Goal: Task Accomplishment & Management: Manage account settings

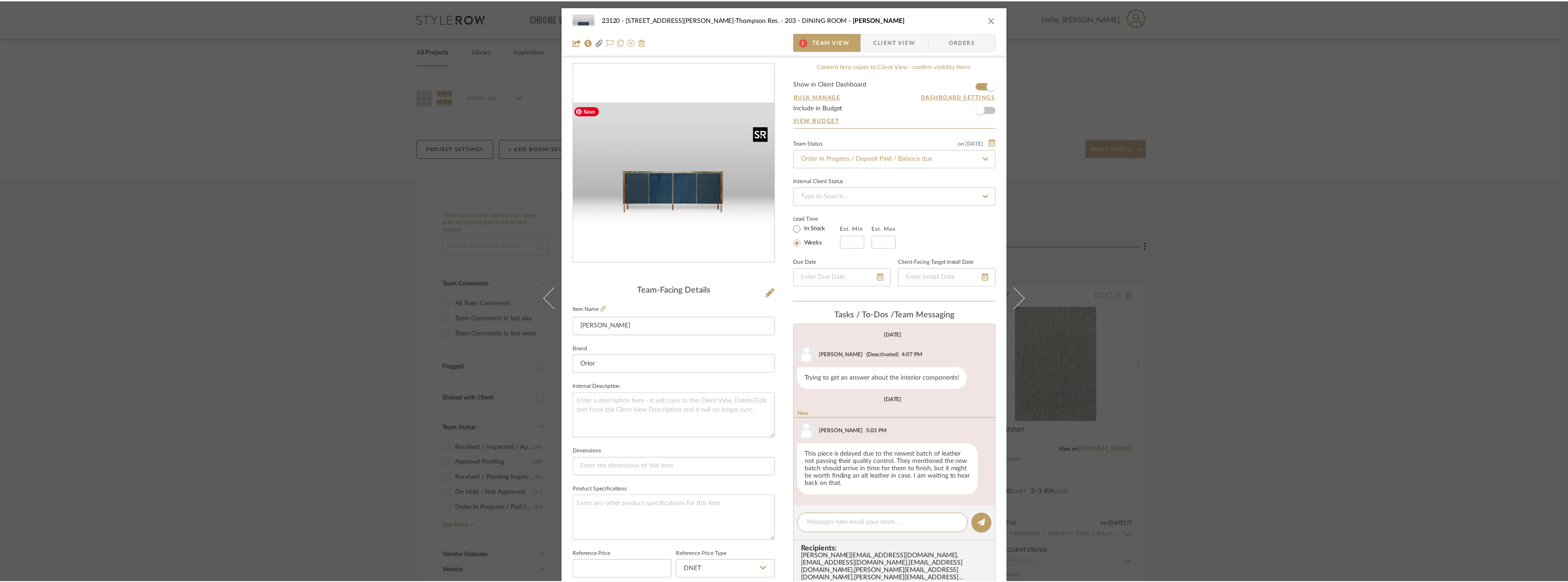
scroll to position [34, 0]
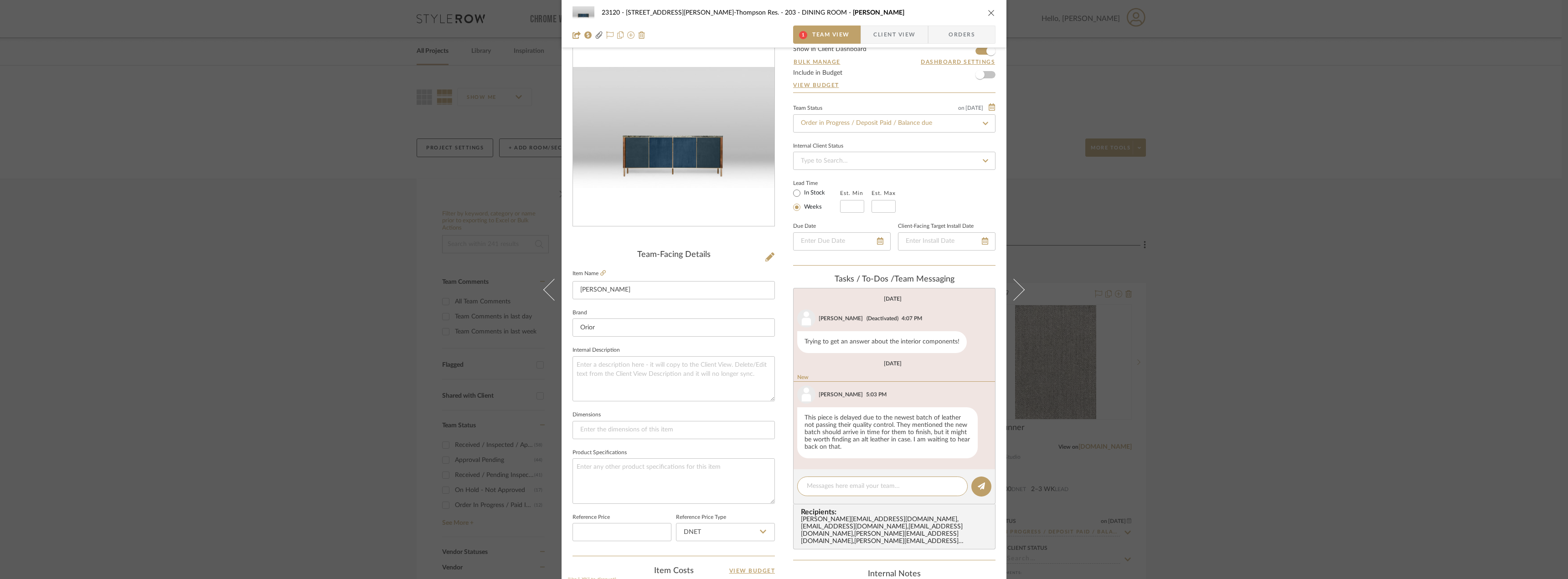
click at [150, 211] on div "23120 - [STREET_ADDRESS][PERSON_NAME]-Thompson Res. 203 - DINING ROOM Mara Cred…" at bounding box center [784, 290] width 1568 height 579
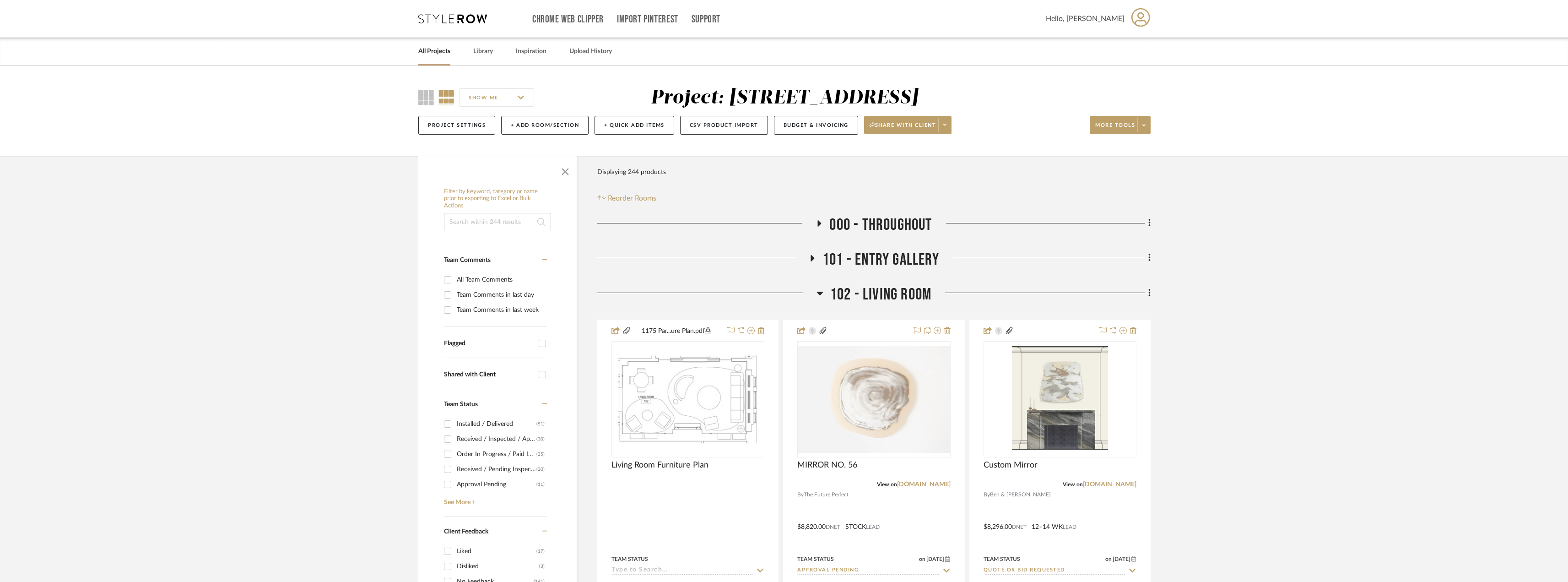
click at [474, 311] on div "Team Comments in last week" at bounding box center [500, 310] width 88 height 15
click at [455, 311] on input "Team Comments in last week" at bounding box center [447, 310] width 15 height 15
checkbox input "true"
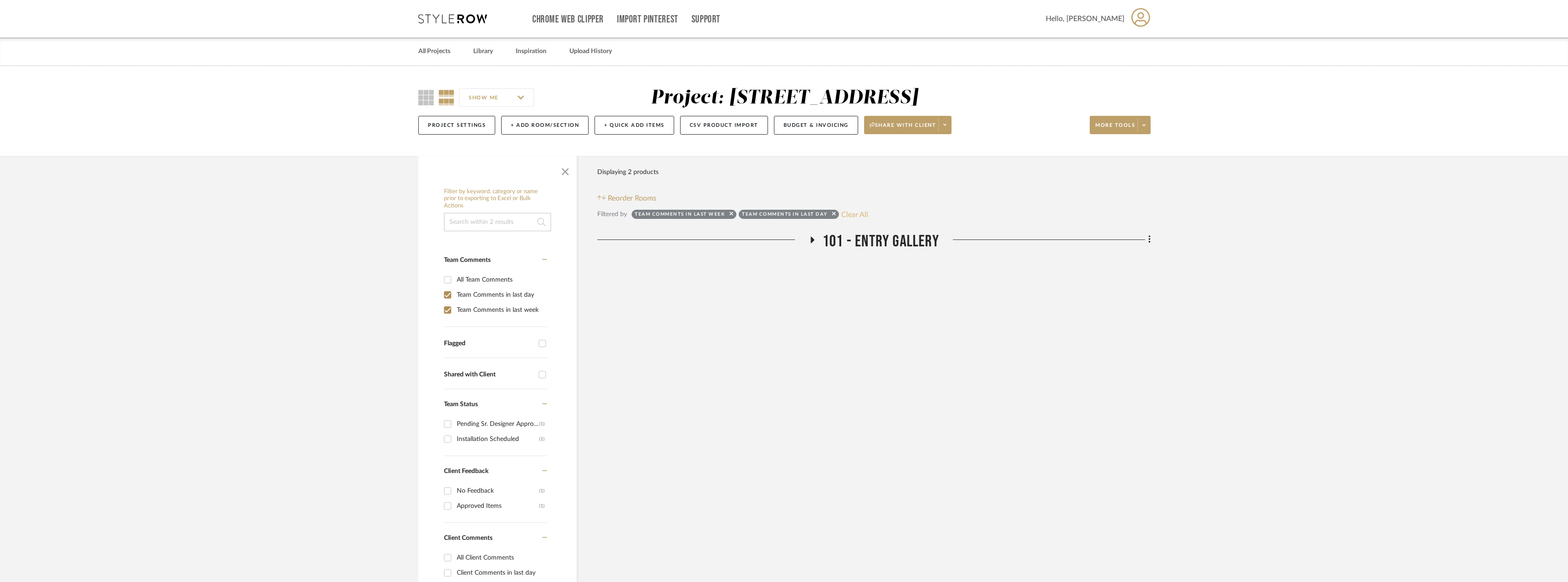
click at [851, 212] on button "Clear All" at bounding box center [854, 214] width 27 height 12
checkbox input "false"
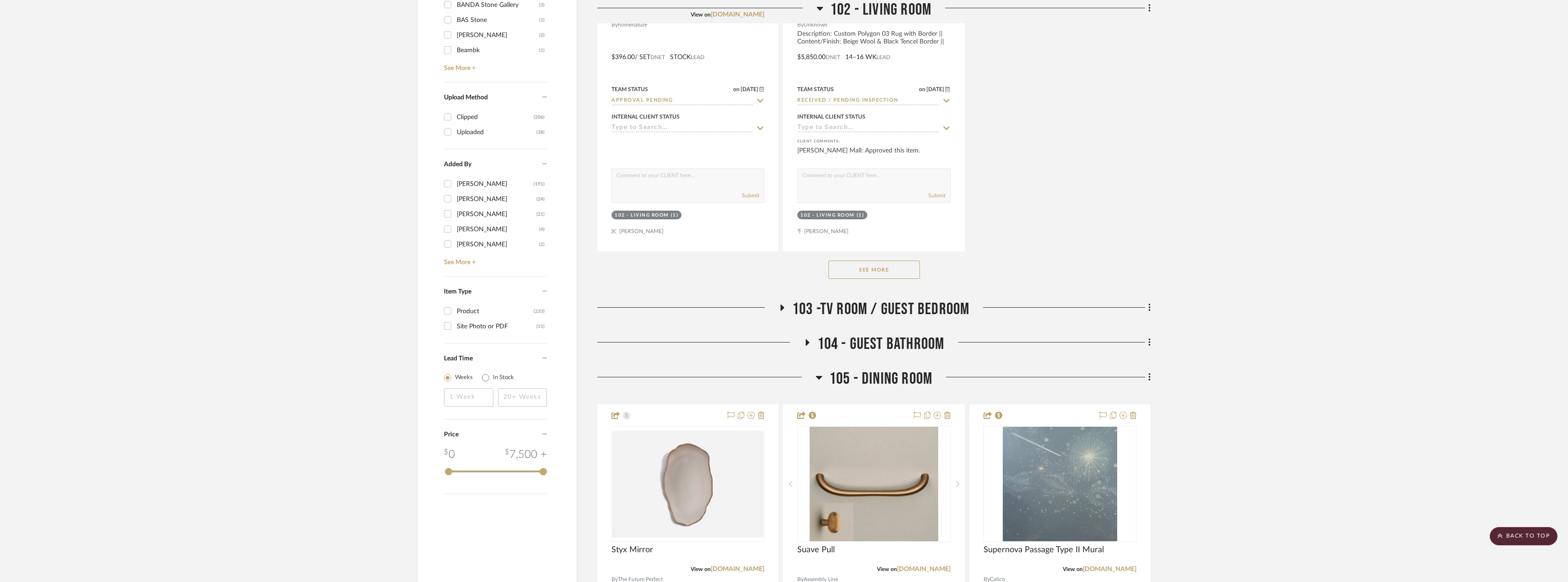
scroll to position [1556, 0]
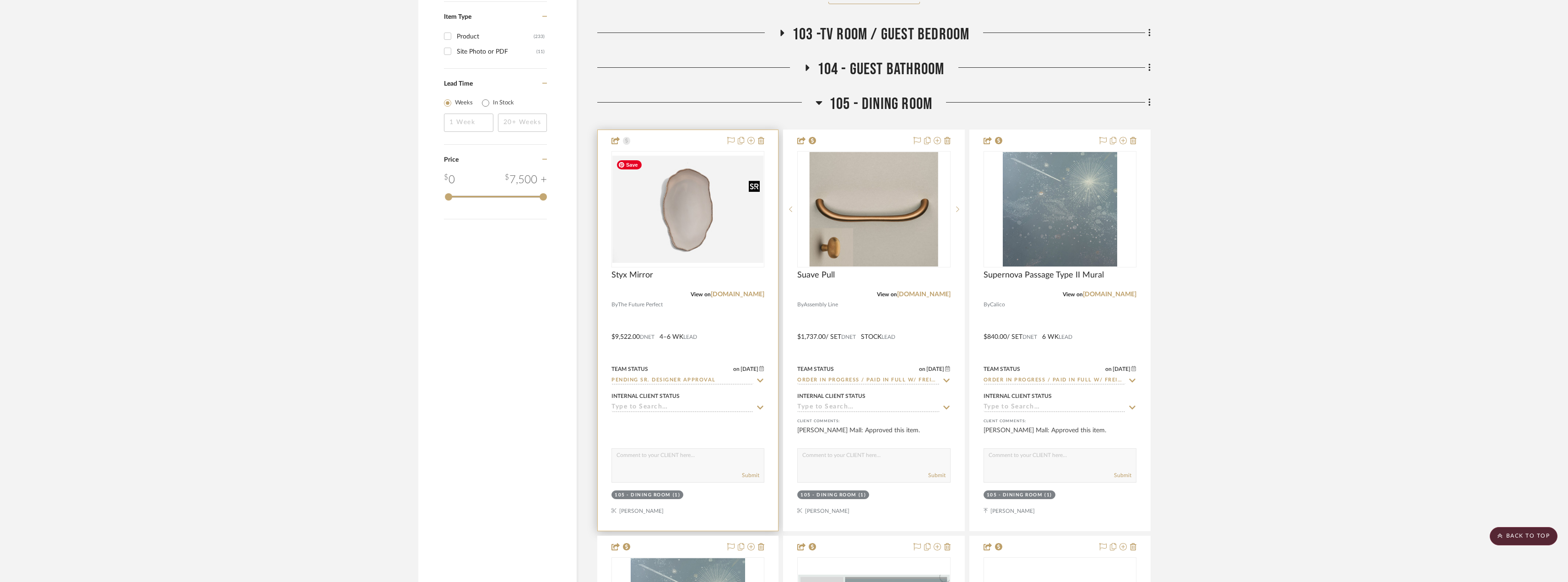
click at [693, 191] on img "0" at bounding box center [687, 209] width 151 height 107
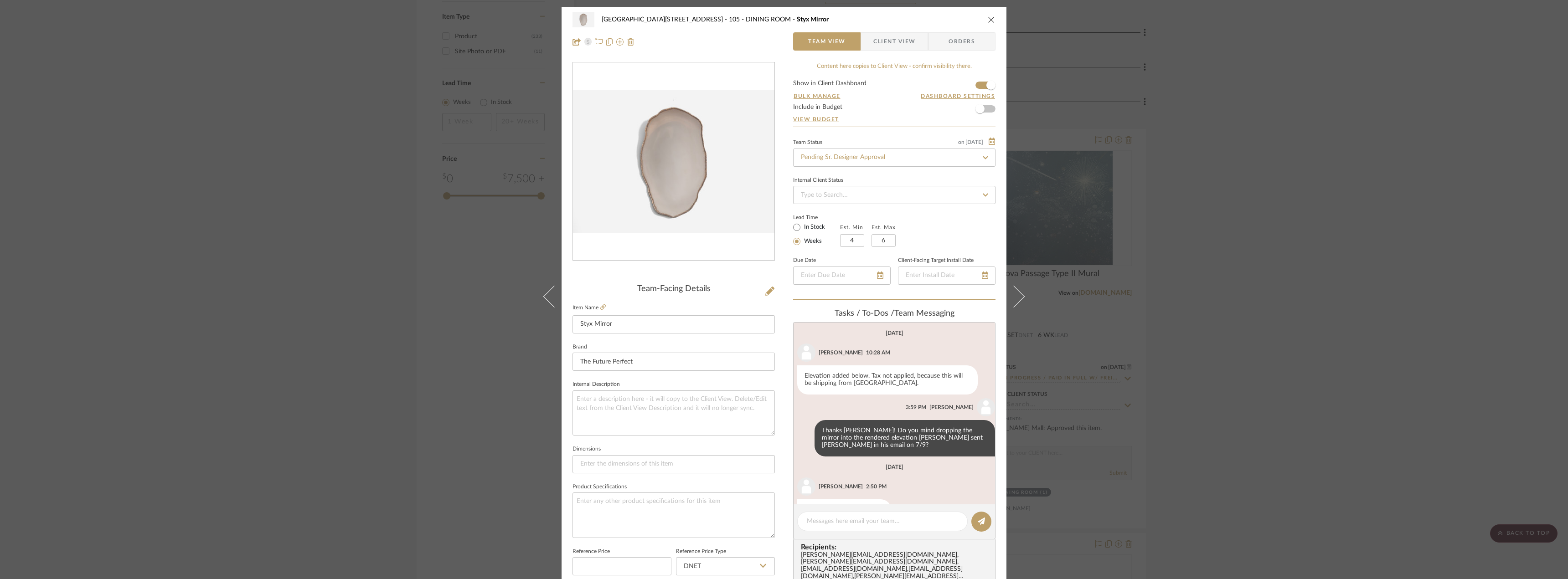
scroll to position [68, 0]
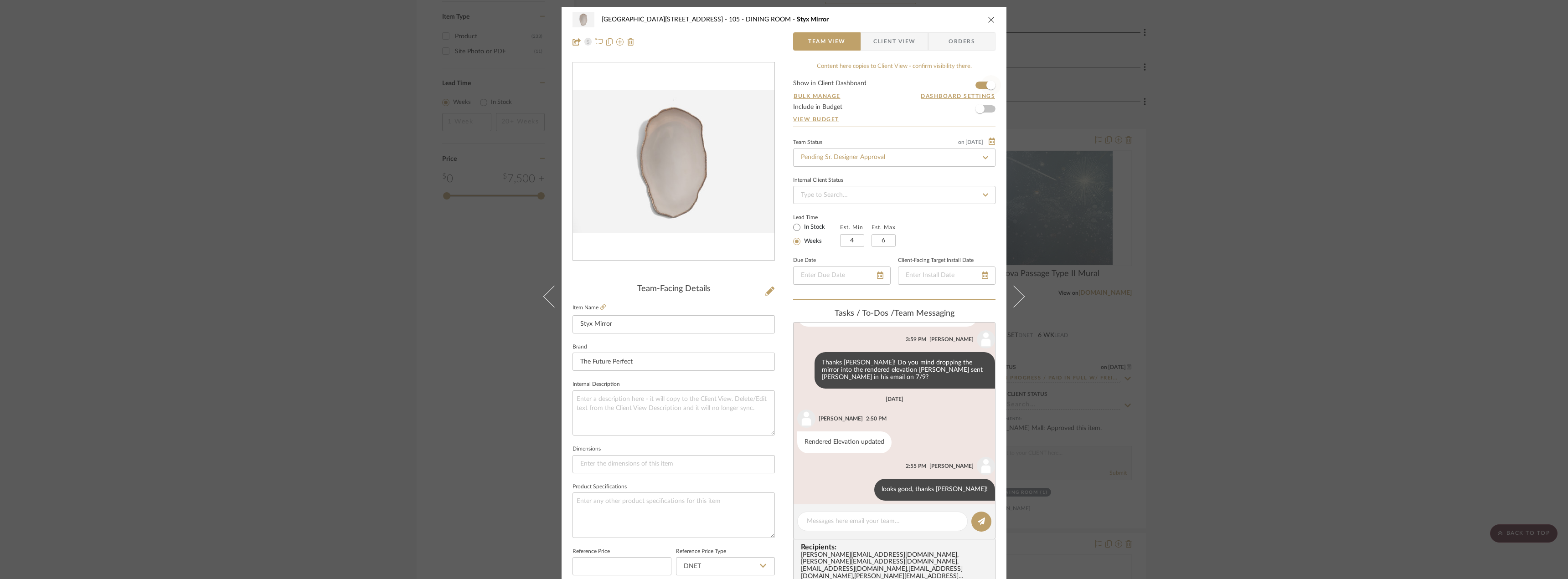
click at [981, 87] on span "button" at bounding box center [990, 85] width 20 height 20
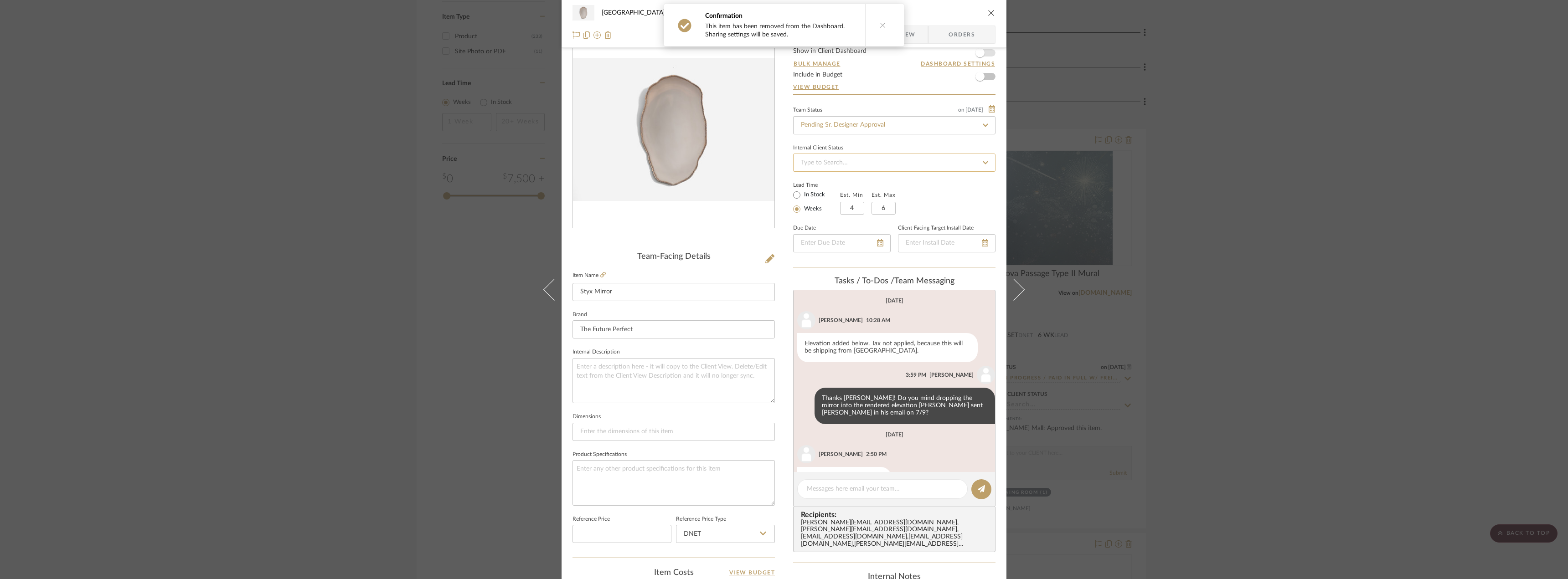
scroll to position [0, 0]
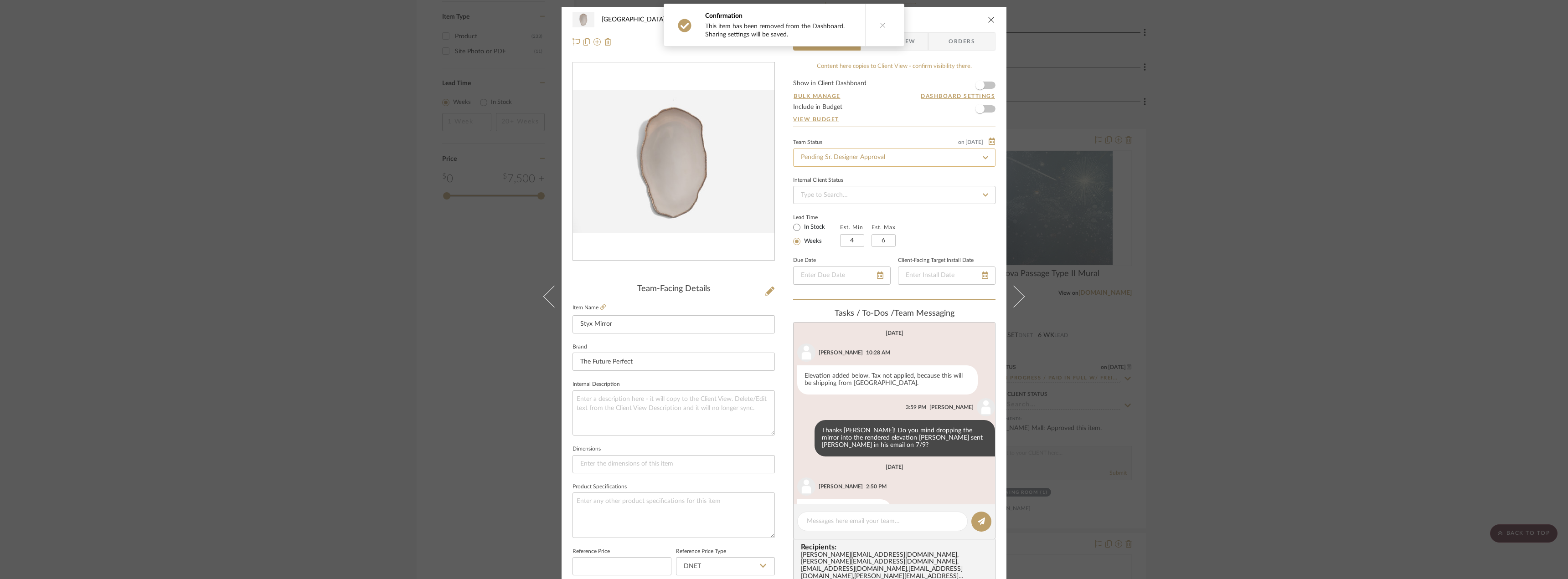
click at [841, 158] on input "Pending Sr. Designer Approval" at bounding box center [894, 158] width 202 height 18
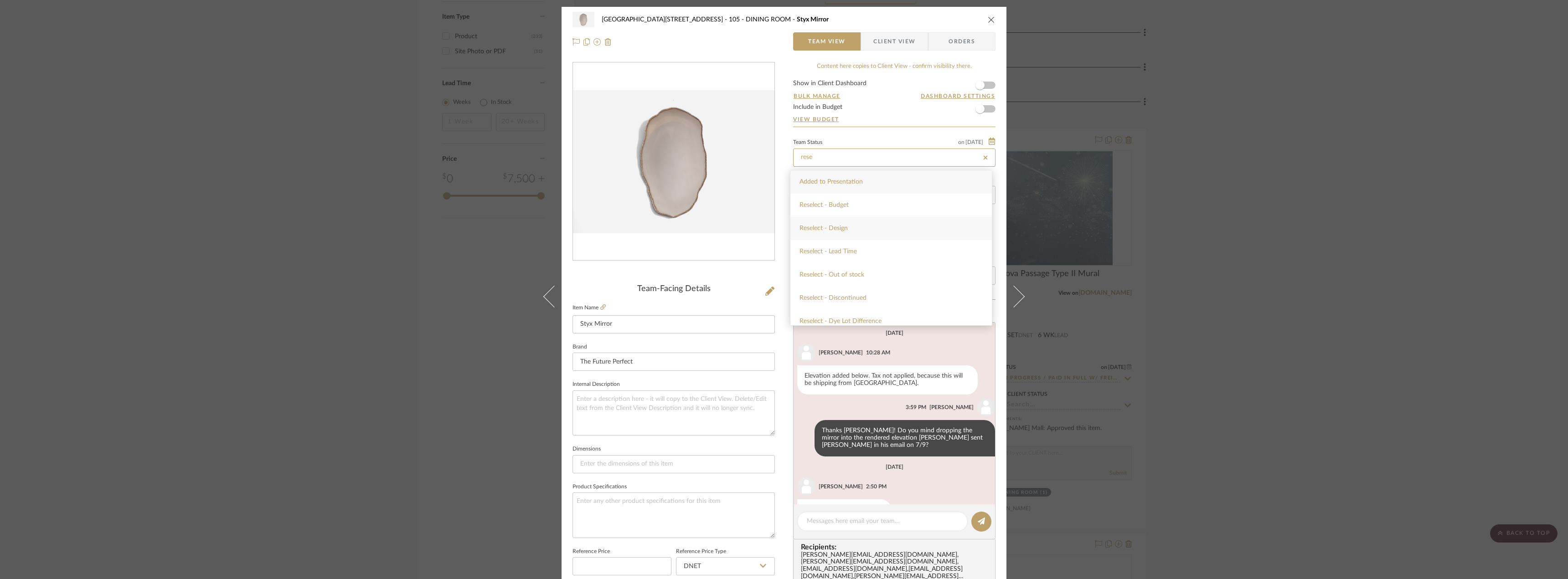
type input "rese"
click at [831, 226] on span "Reselect - Design" at bounding box center [823, 228] width 48 height 6
type input "9/23/2025"
type input "Reselect - Design"
type input "9/23/2025"
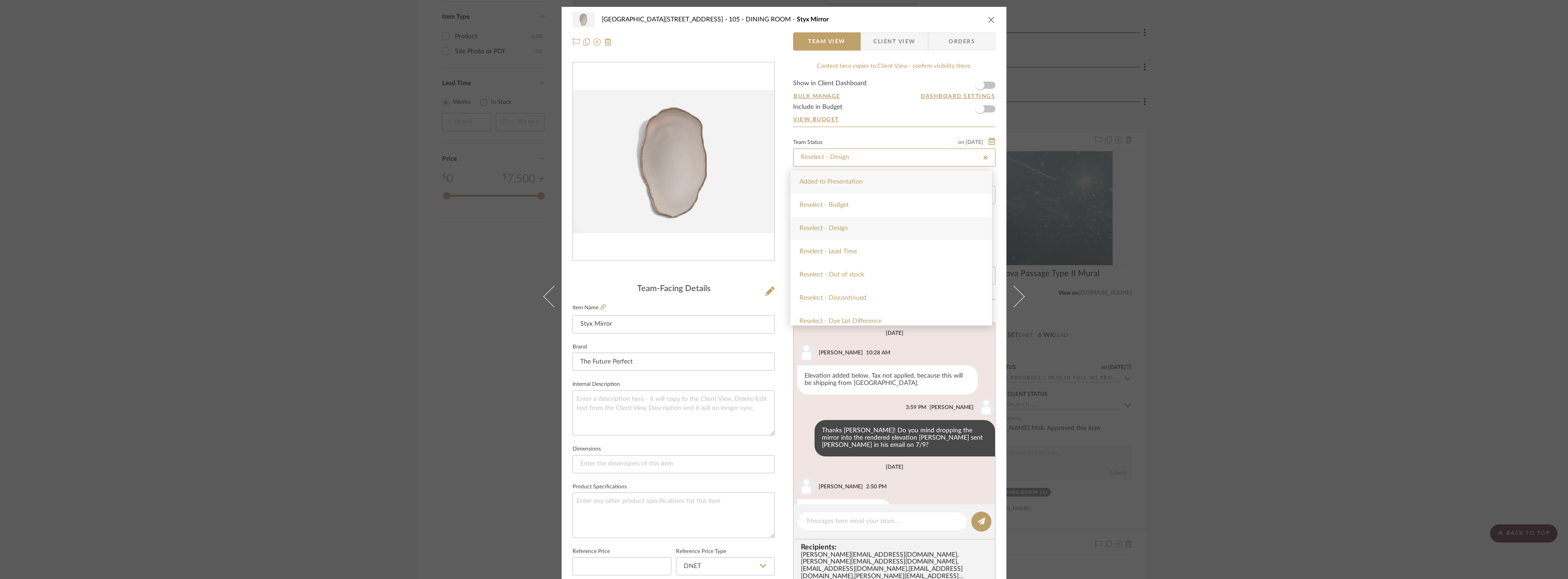
type input "Reselect - Design"
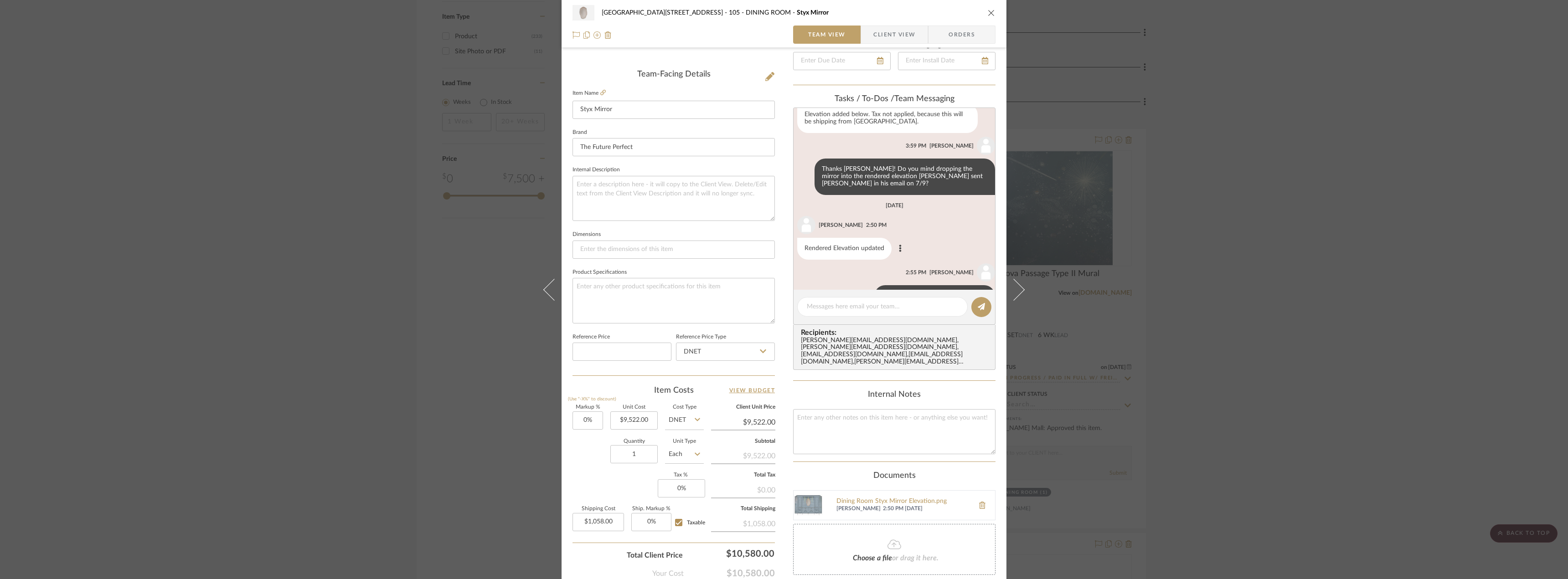
scroll to position [68, 0]
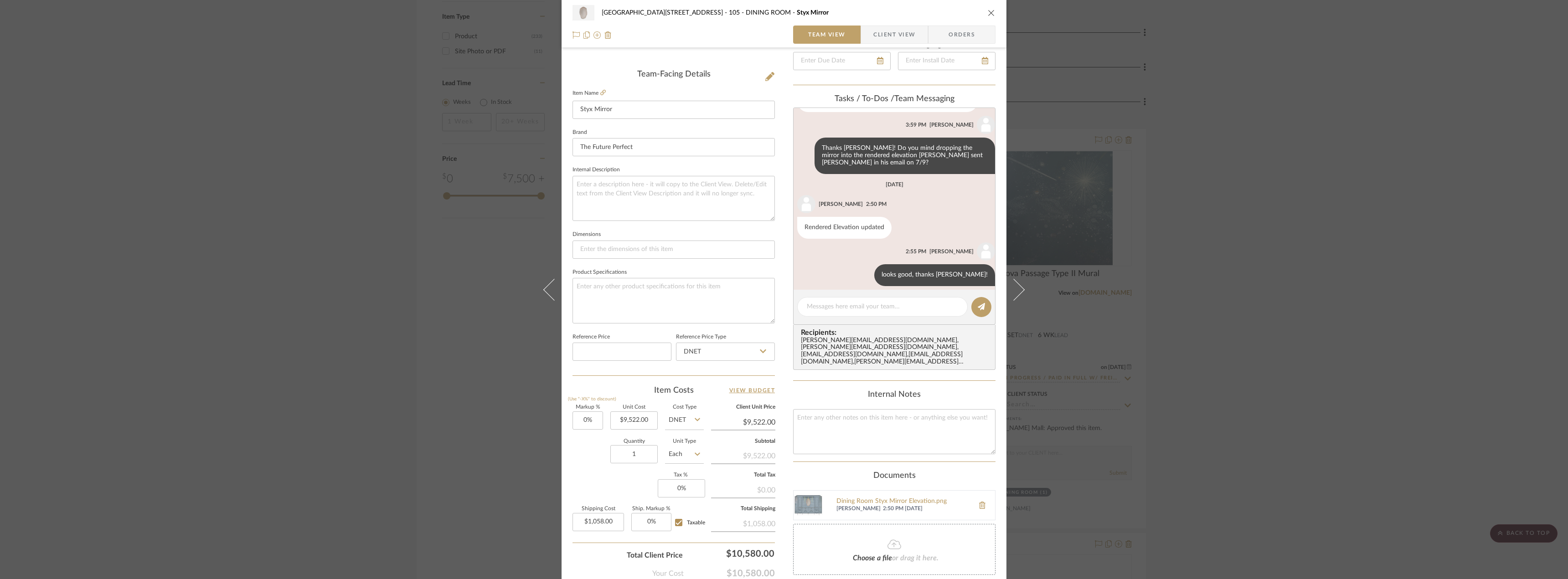
click at [1304, 268] on div "24100 - 1175 Park Avenue - Mall 105 - DINING ROOM Styx Mirror Team View Client …" at bounding box center [784, 290] width 1568 height 579
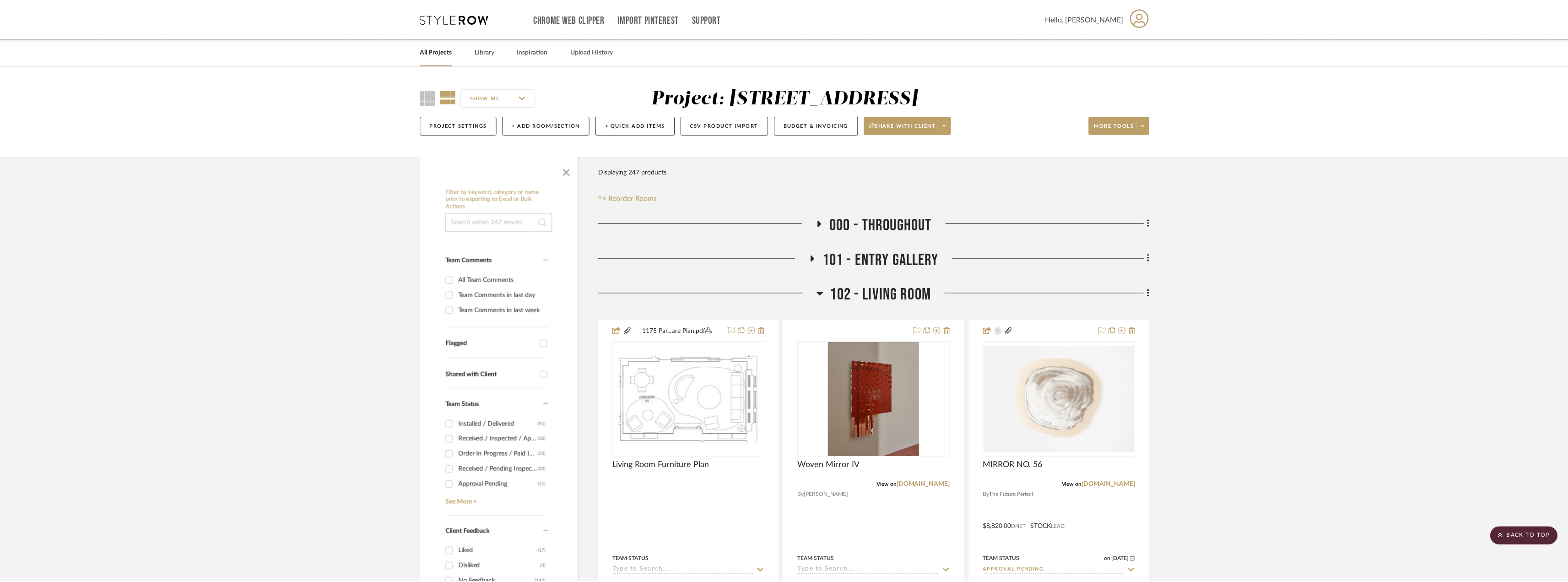
scroll to position [1556, 0]
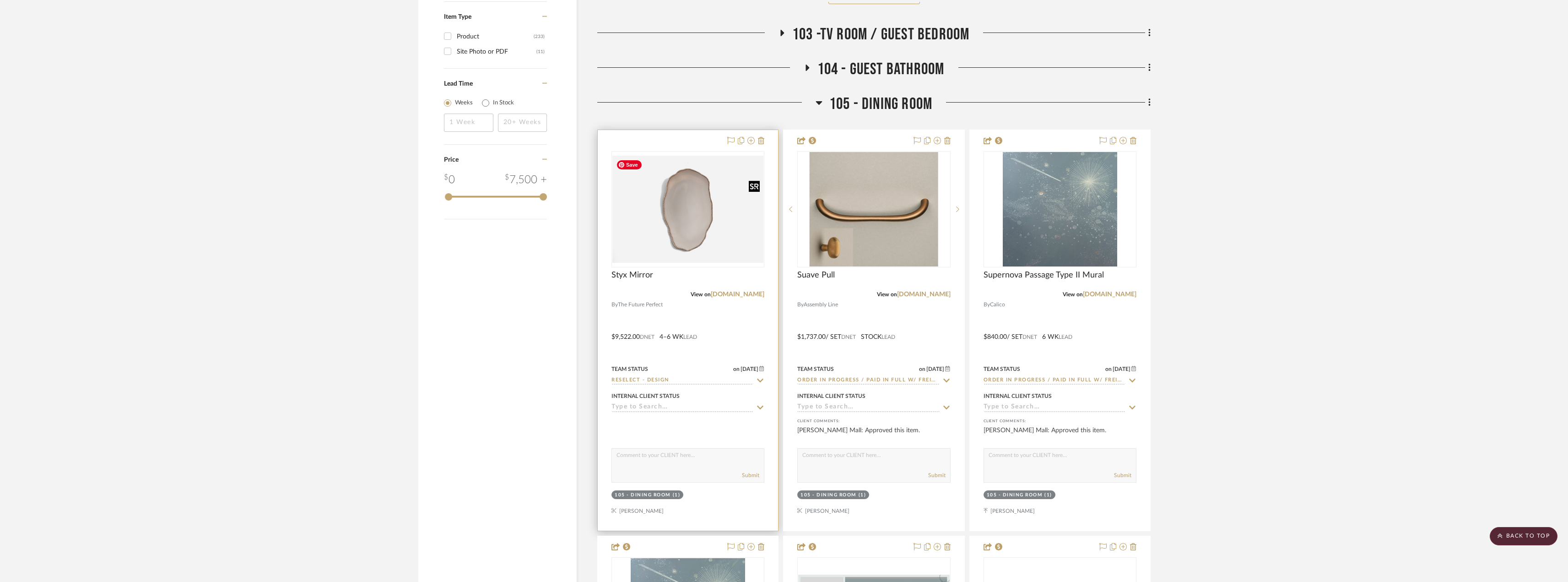
click at [715, 245] on img "0" at bounding box center [687, 209] width 151 height 107
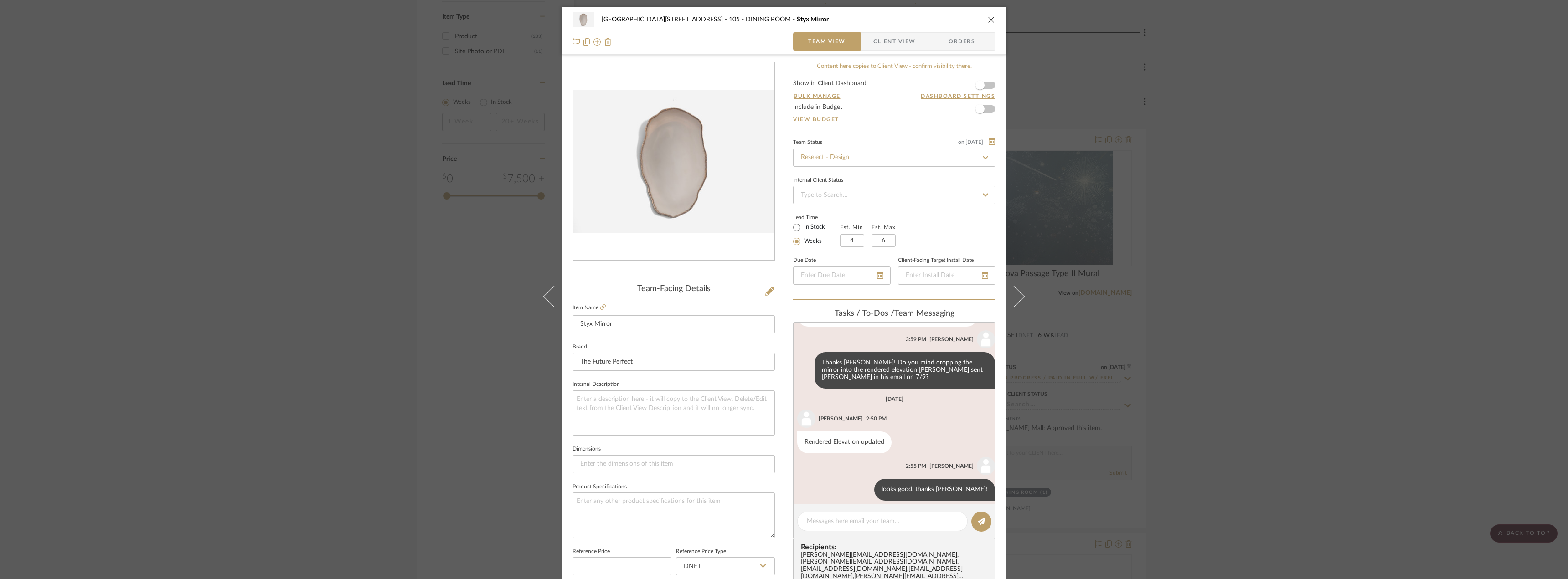
scroll to position [227, 0]
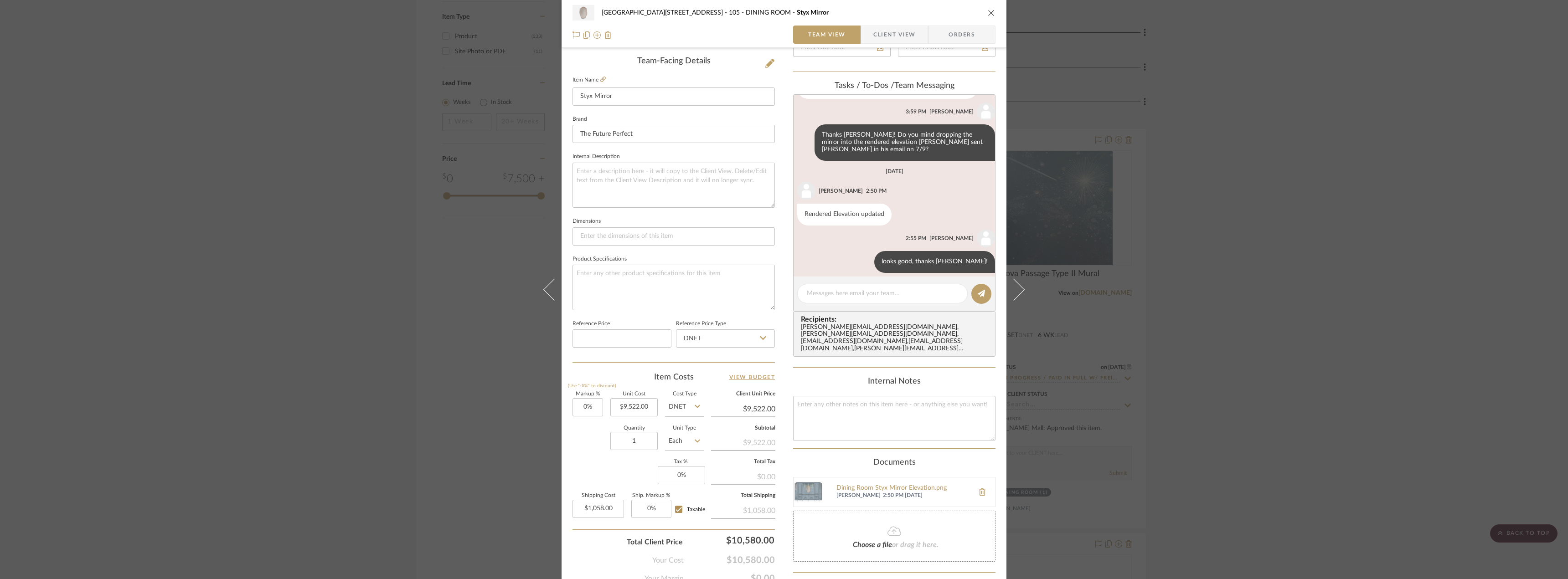
click at [922, 30] on span "Client View" at bounding box center [894, 35] width 66 height 18
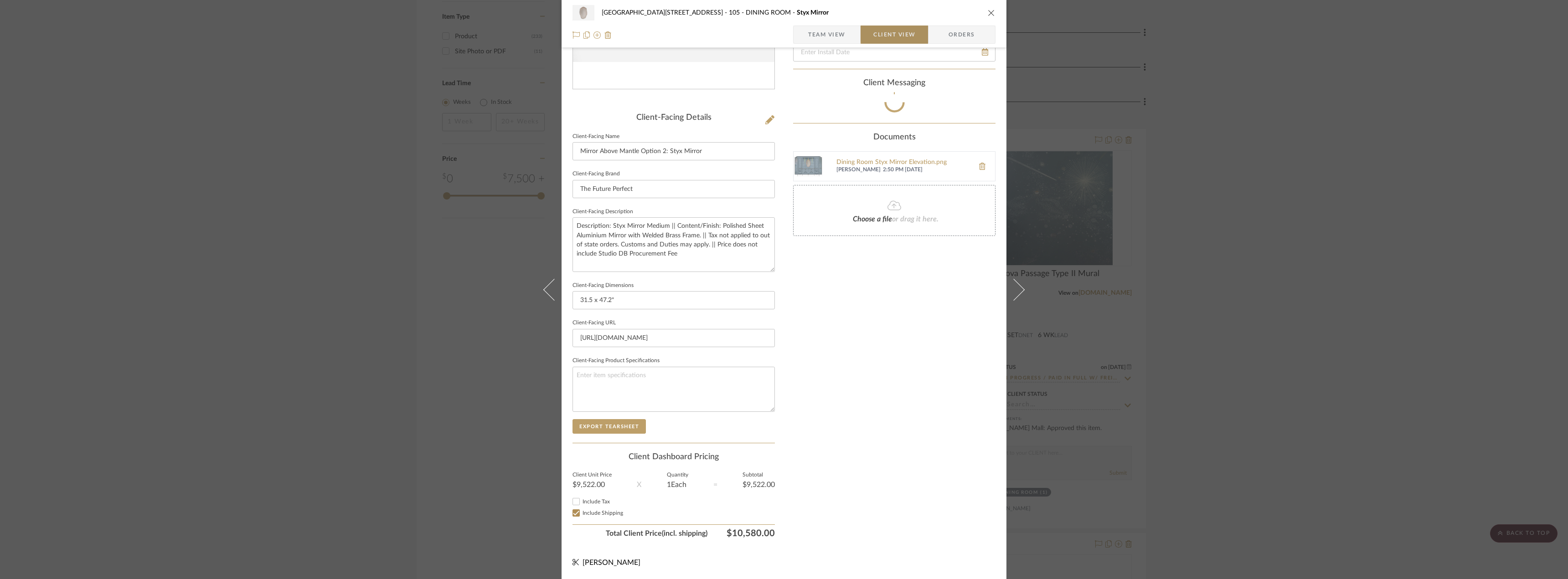
scroll to position [172, 0]
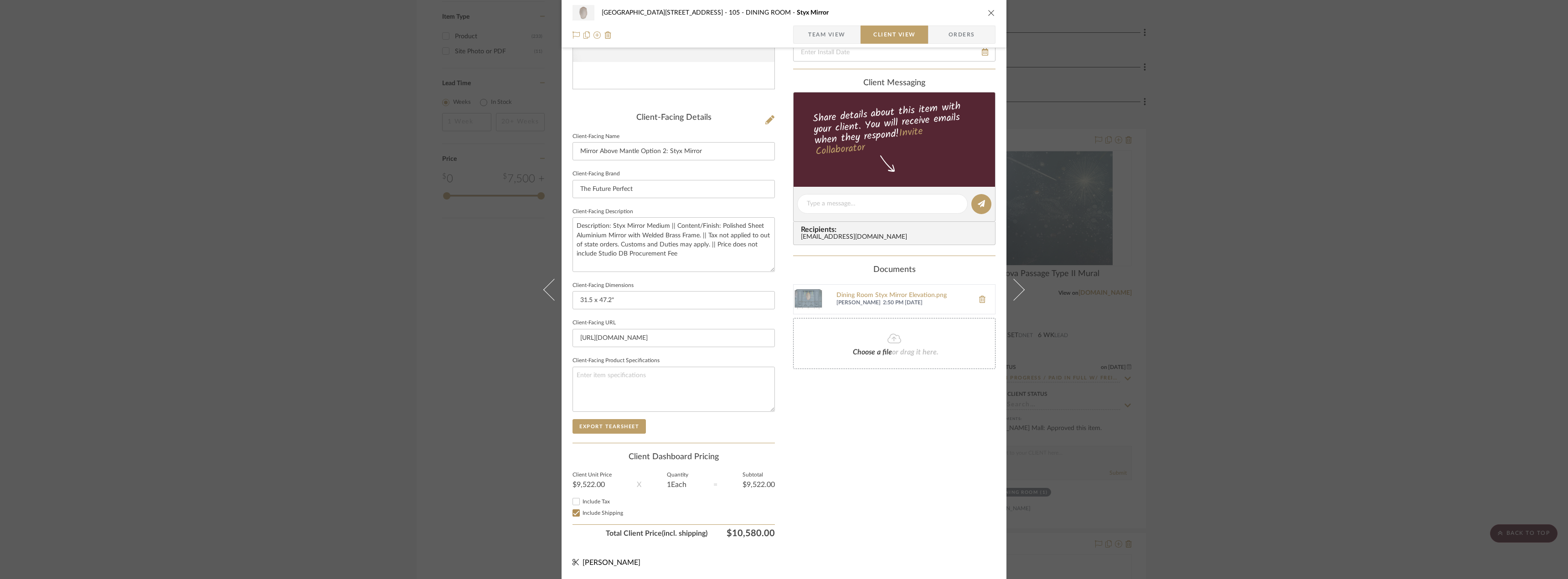
click at [1227, 250] on div "24100 - 1175 Park Avenue - Mall 105 - DINING ROOM Styx Mirror Team View Client …" at bounding box center [784, 290] width 1568 height 579
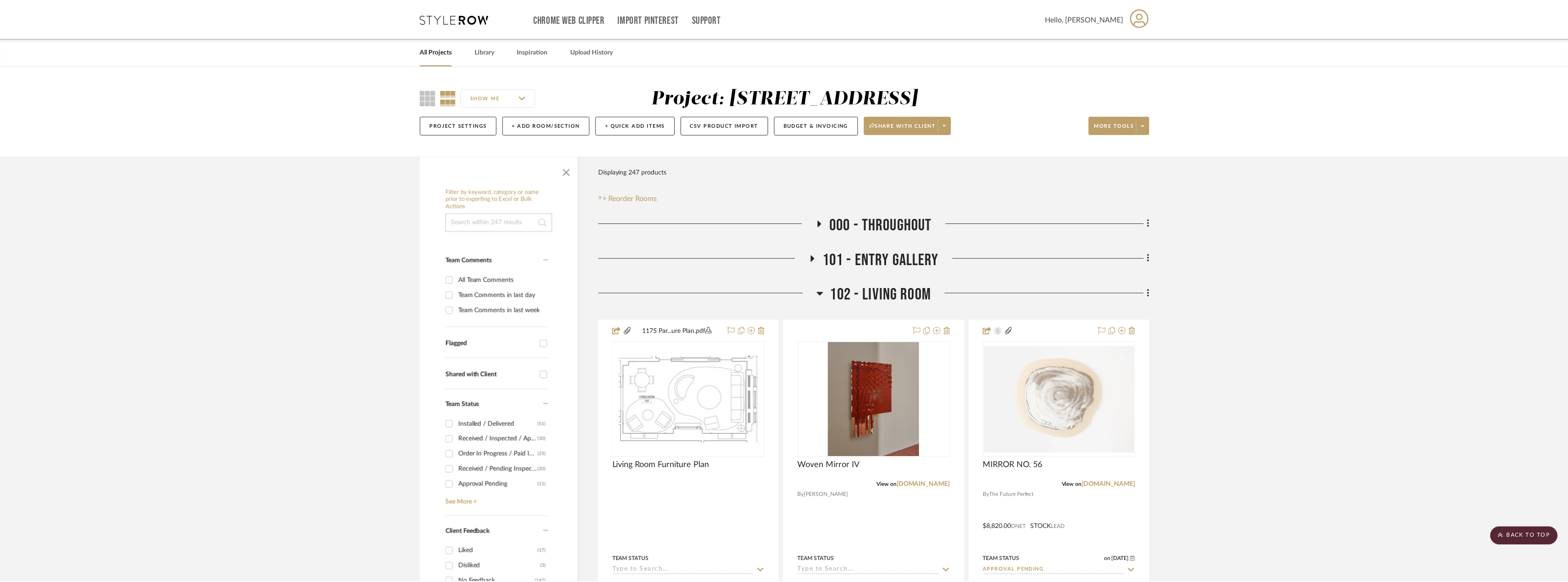
scroll to position [1556, 0]
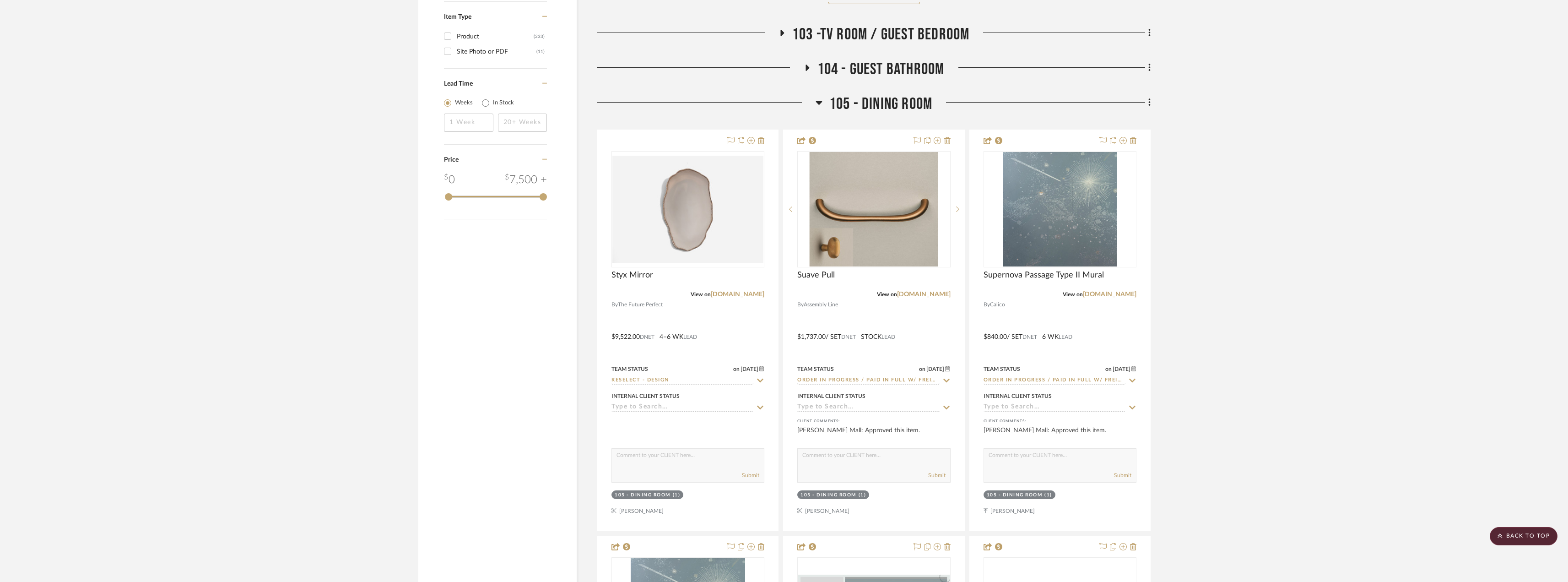
click at [828, 101] on h3 "105 - DINING ROOM" at bounding box center [873, 104] width 117 height 20
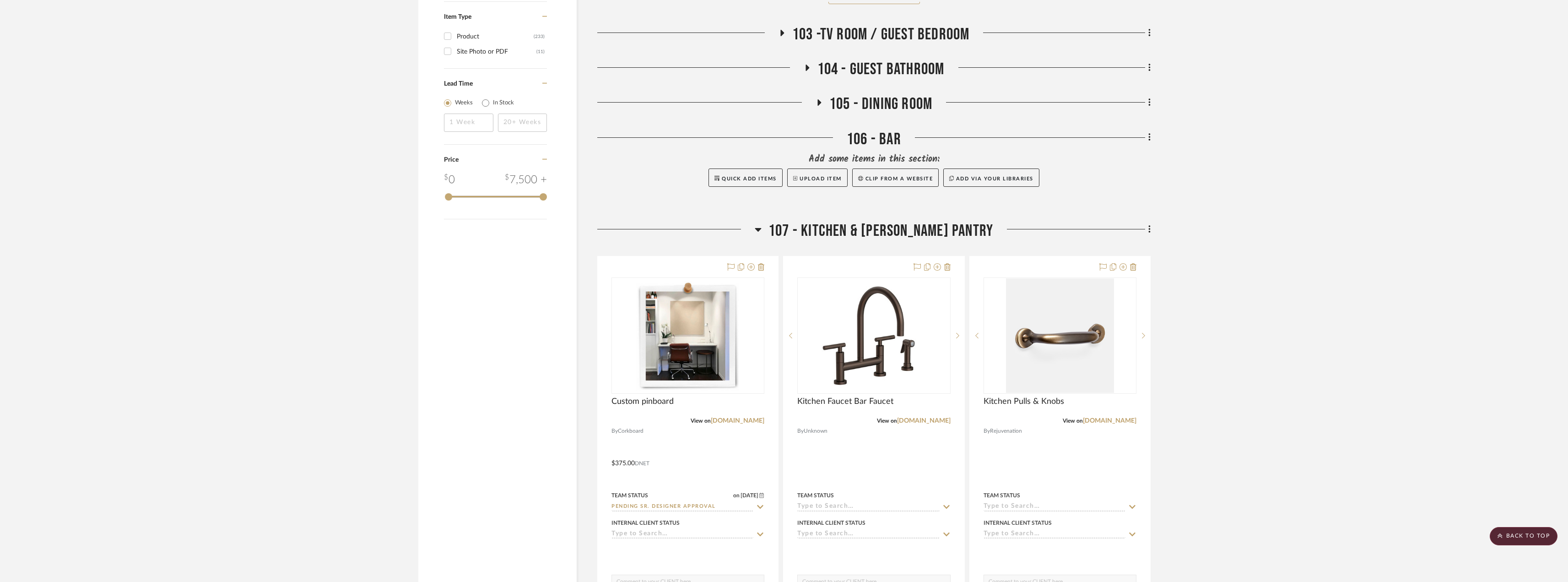
click at [783, 37] on fa-icon at bounding box center [782, 36] width 7 height 13
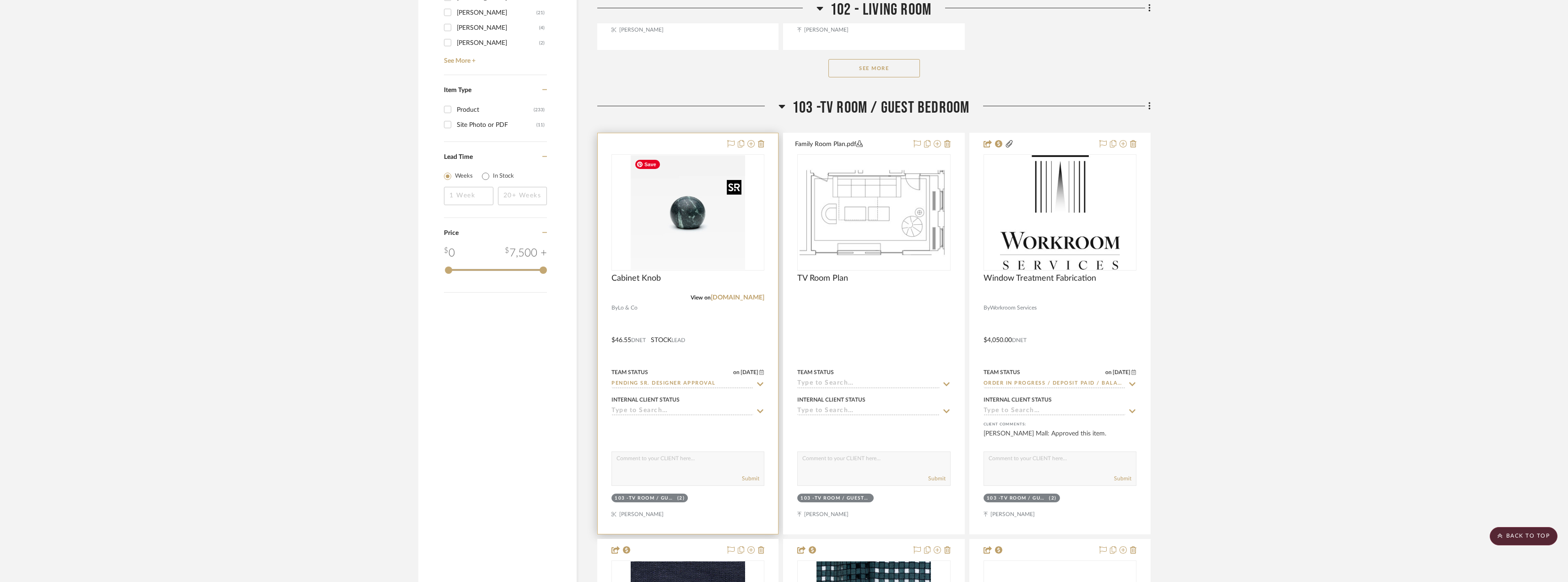
scroll to position [1419, 0]
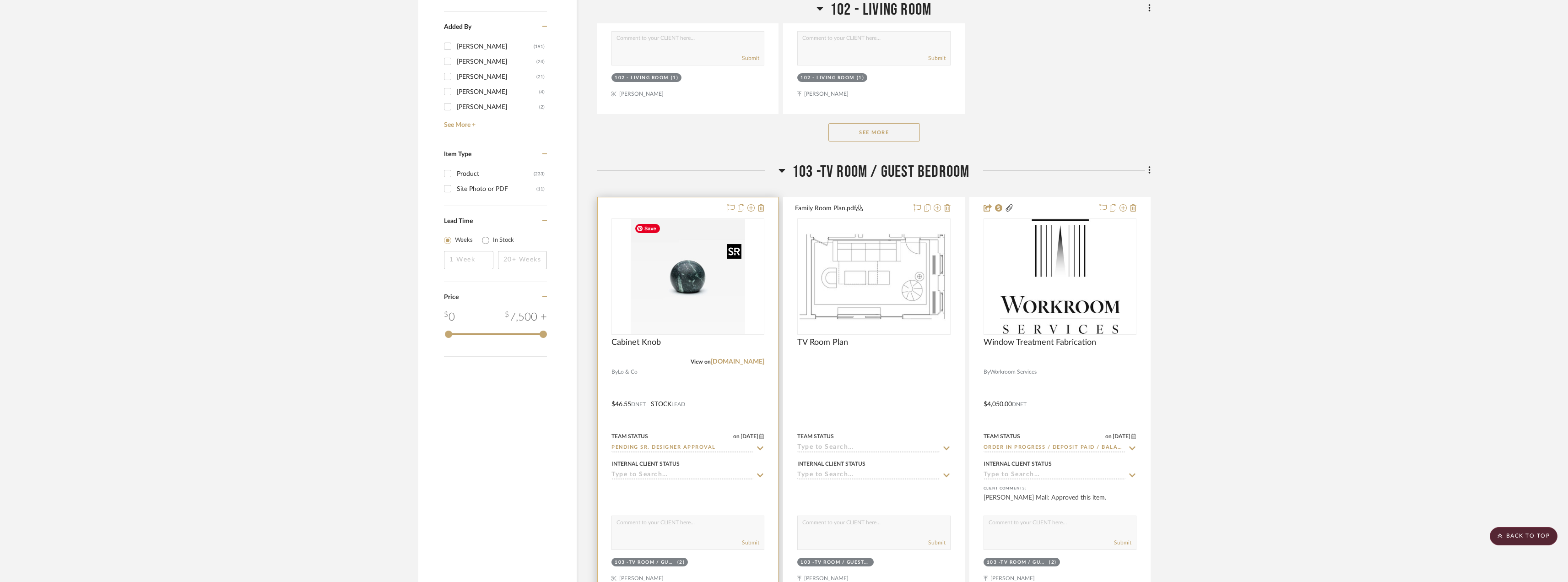
click at [702, 240] on img "0" at bounding box center [687, 276] width 114 height 114
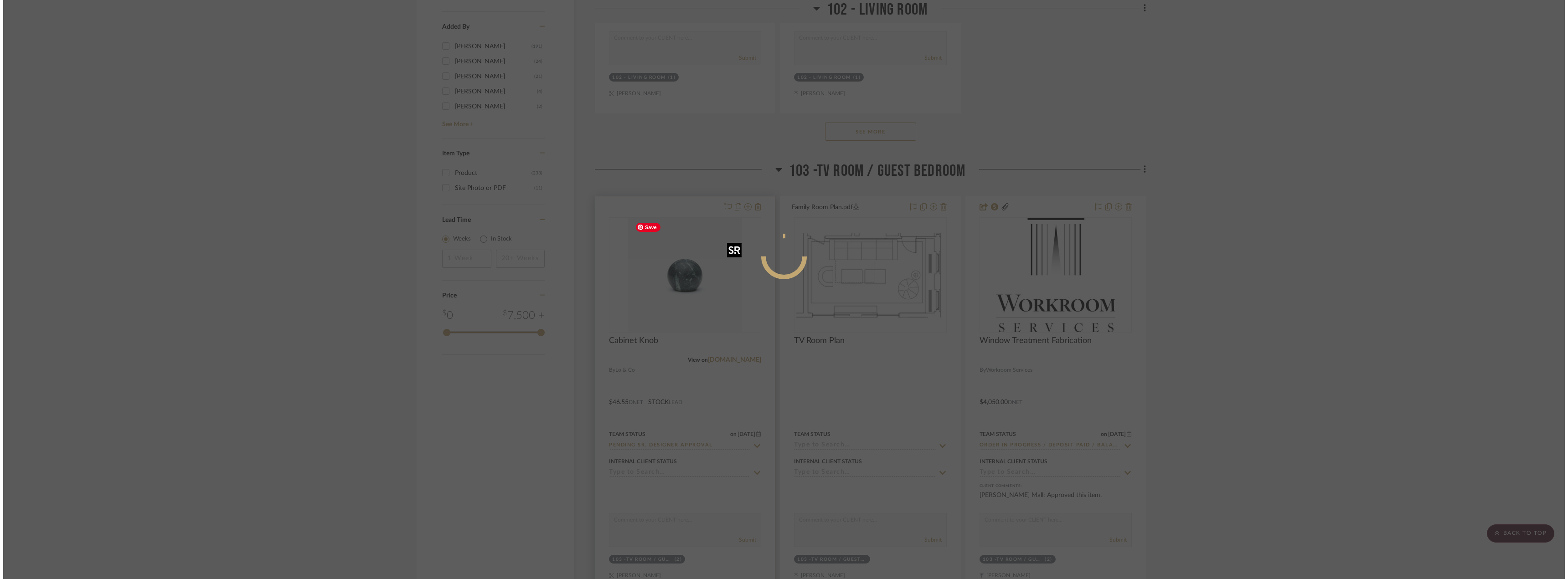
scroll to position [0, 0]
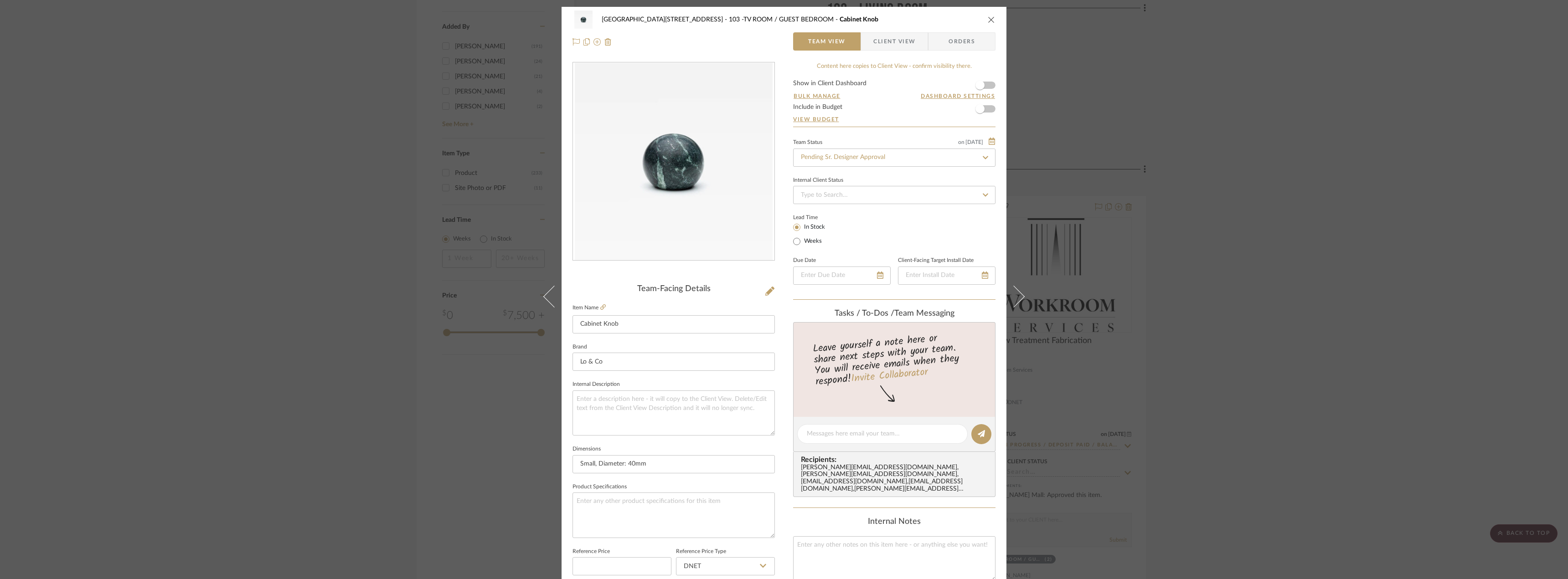
click at [892, 44] on span "Client View" at bounding box center [894, 41] width 42 height 18
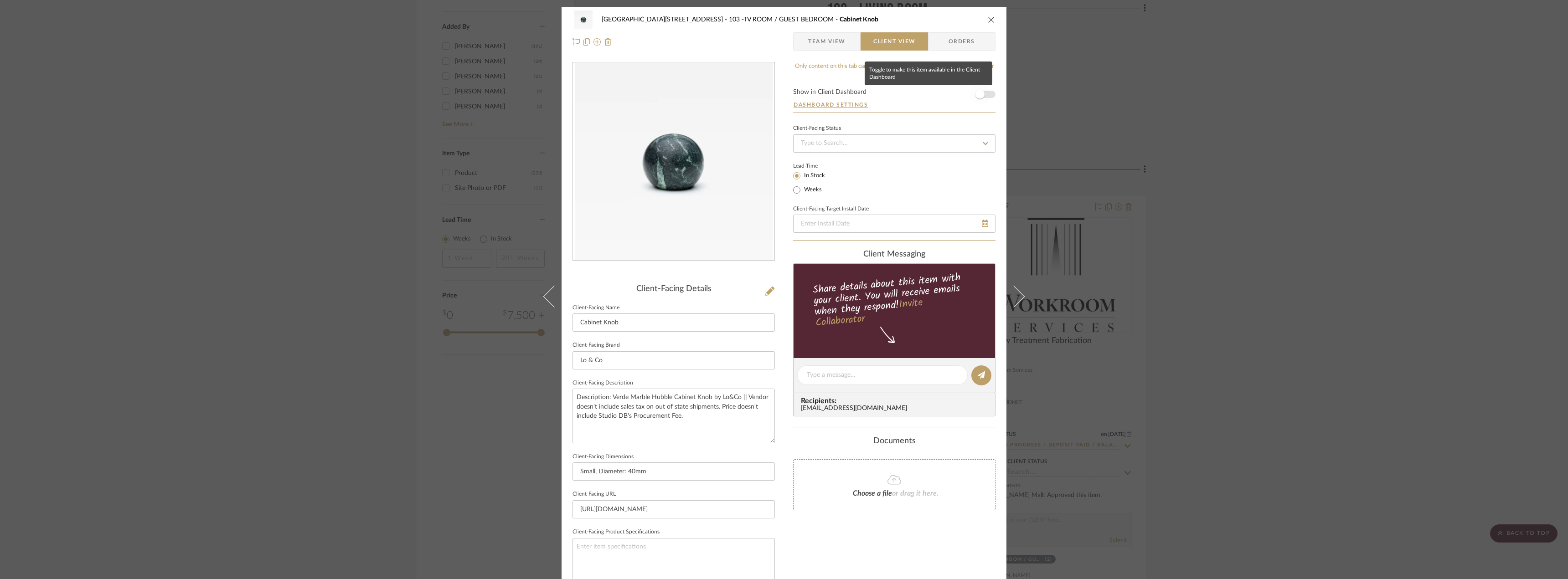
click at [981, 93] on span "button" at bounding box center [980, 94] width 9 height 9
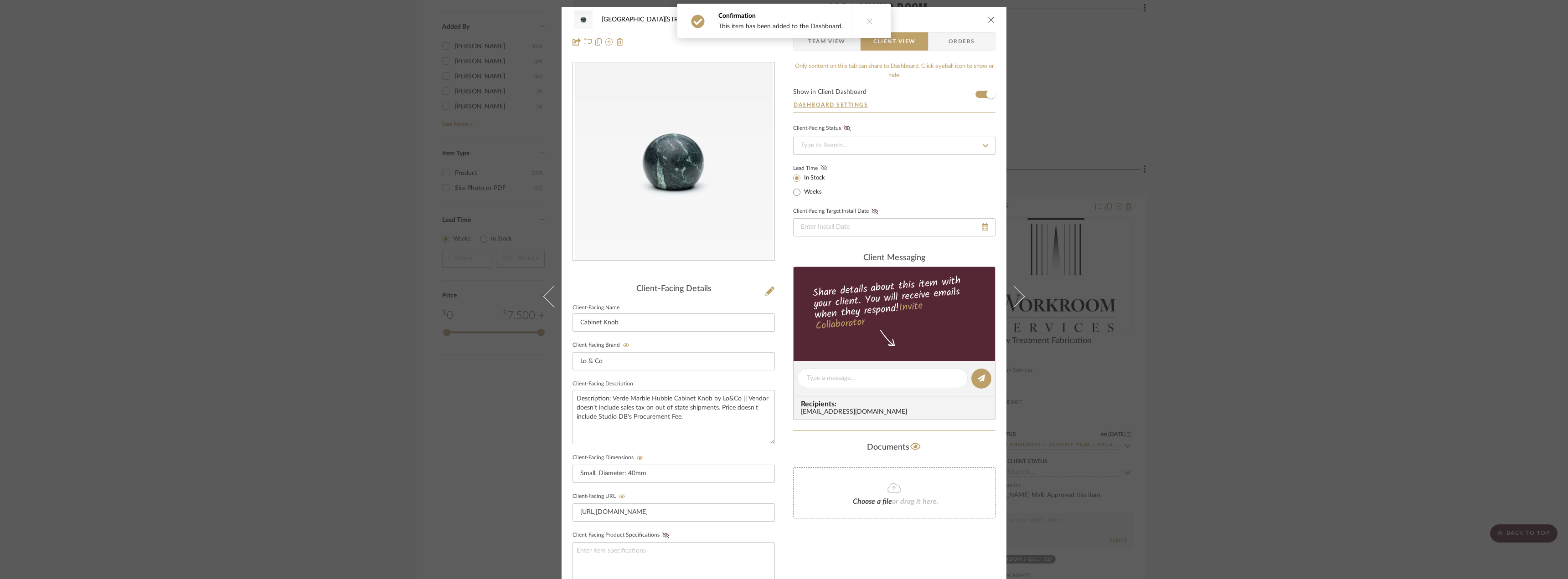
click at [821, 169] on icon at bounding box center [824, 167] width 7 height 5
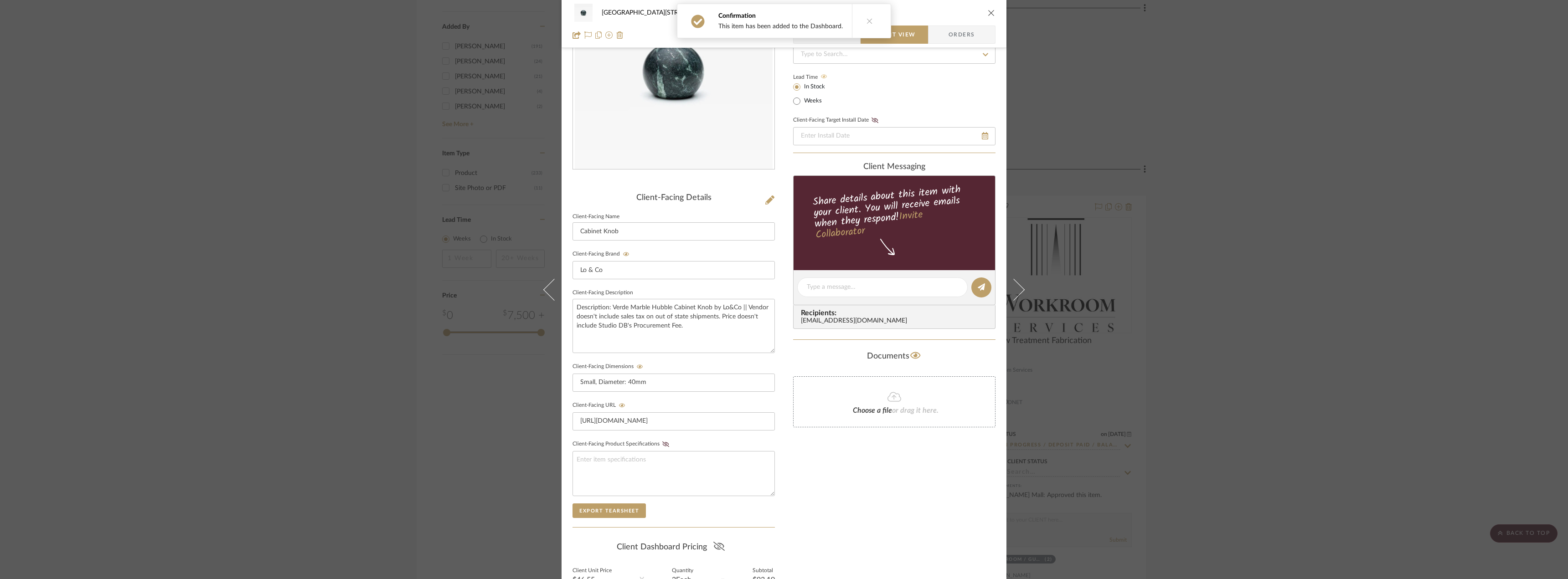
click at [716, 544] on icon at bounding box center [719, 546] width 12 height 9
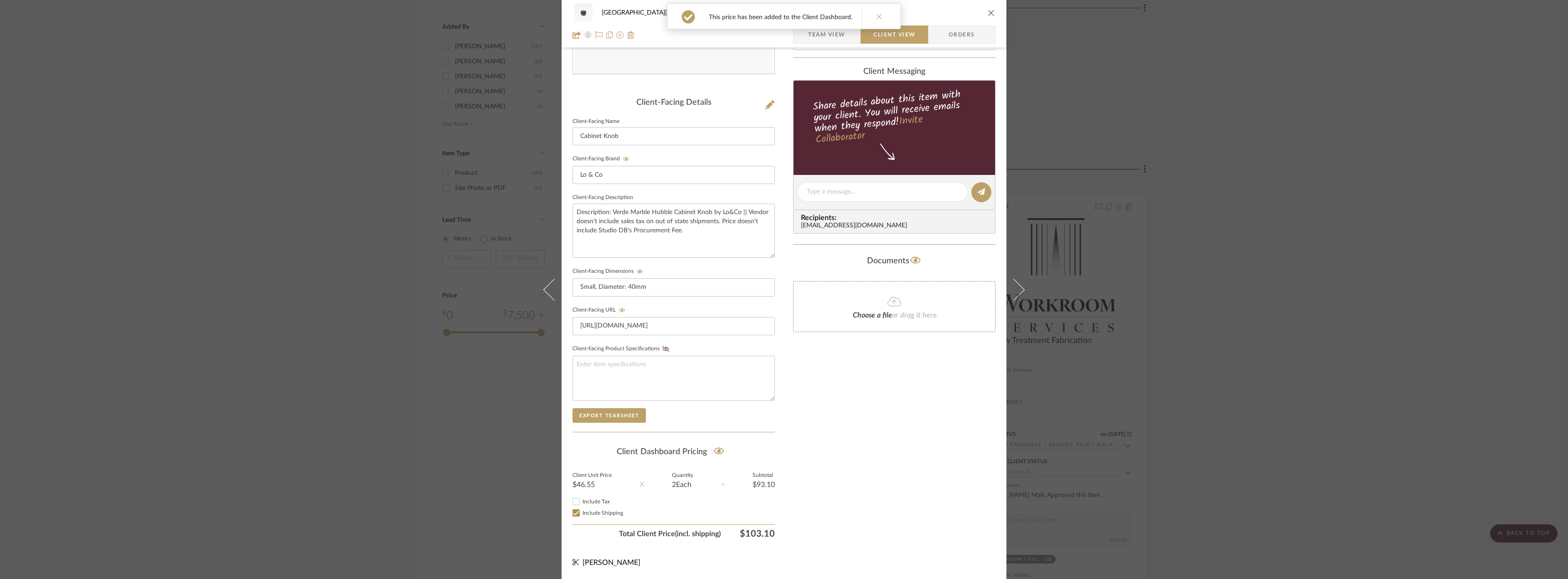
click at [588, 499] on span "Include Tax" at bounding box center [596, 501] width 27 height 5
click at [582, 499] on input "Include Tax" at bounding box center [576, 501] width 11 height 11
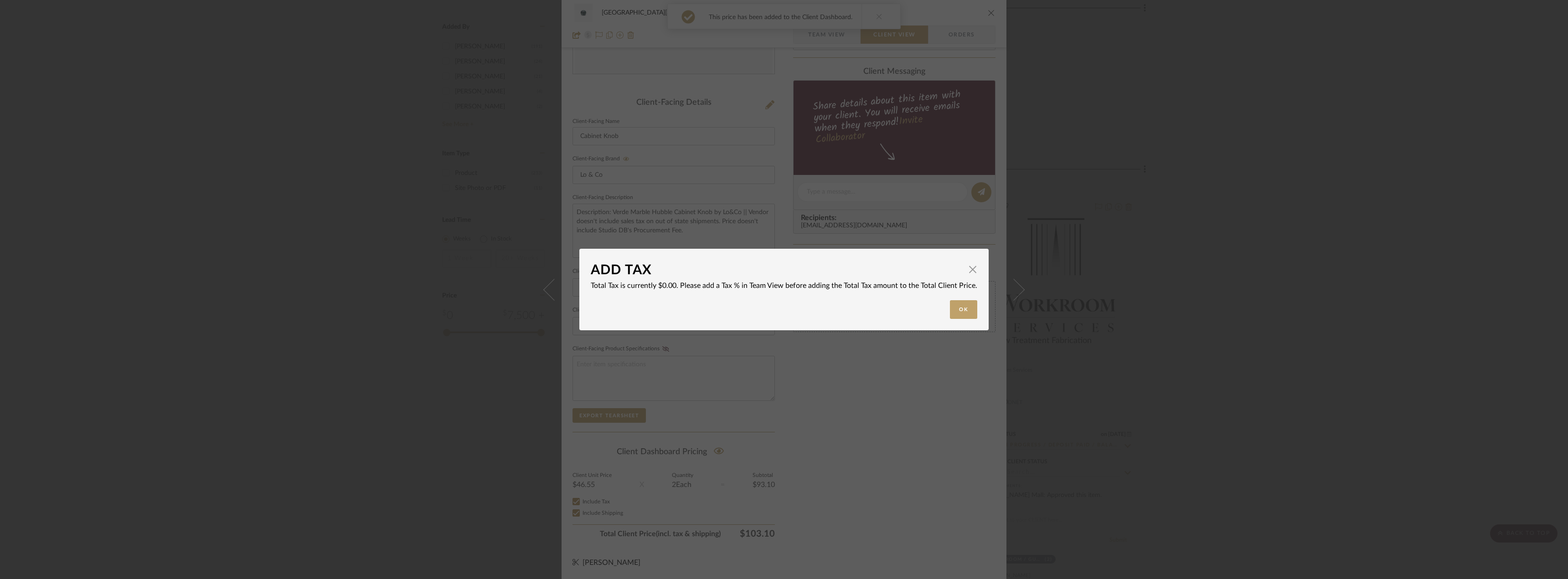
checkbox input "false"
click at [959, 300] on mat-dialog-content "ADD TAX × Total Tax is currently $0.00. Please add a Tax % in Team View before …" at bounding box center [783, 290] width 387 height 59
click at [967, 308] on button "Ok" at bounding box center [964, 309] width 27 height 19
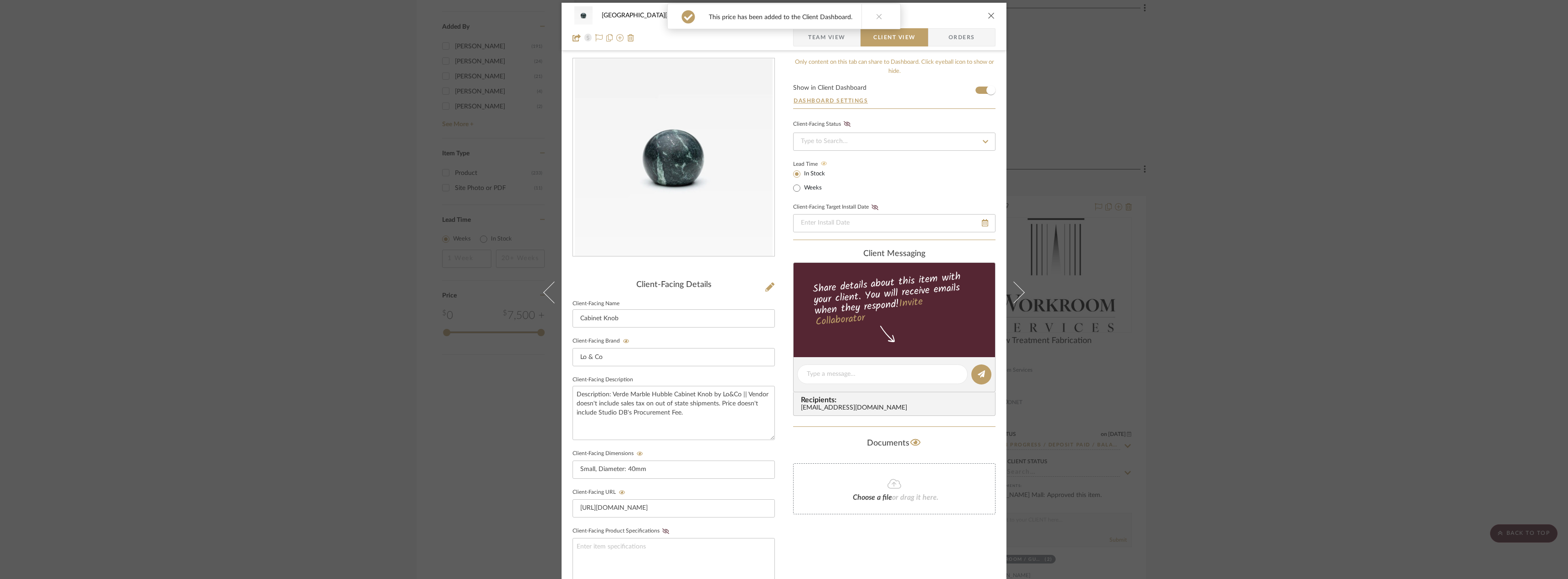
scroll to position [0, 0]
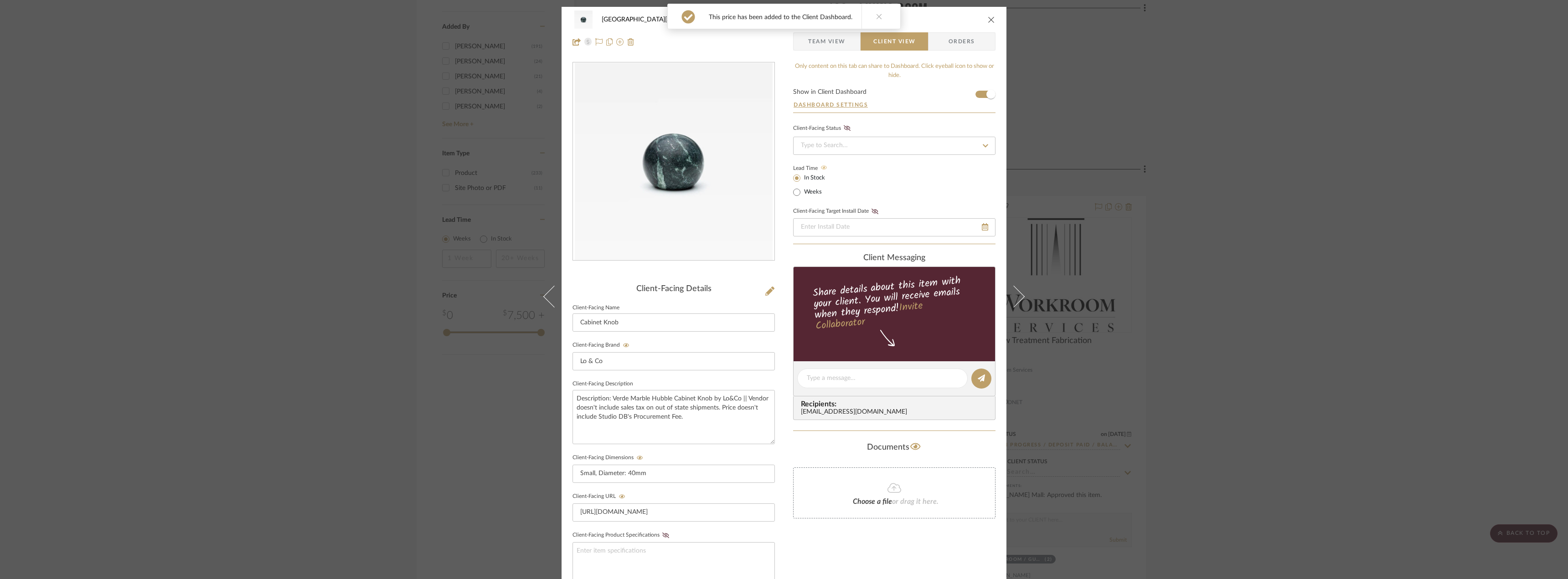
click at [817, 47] on span "Team View" at bounding box center [827, 41] width 37 height 18
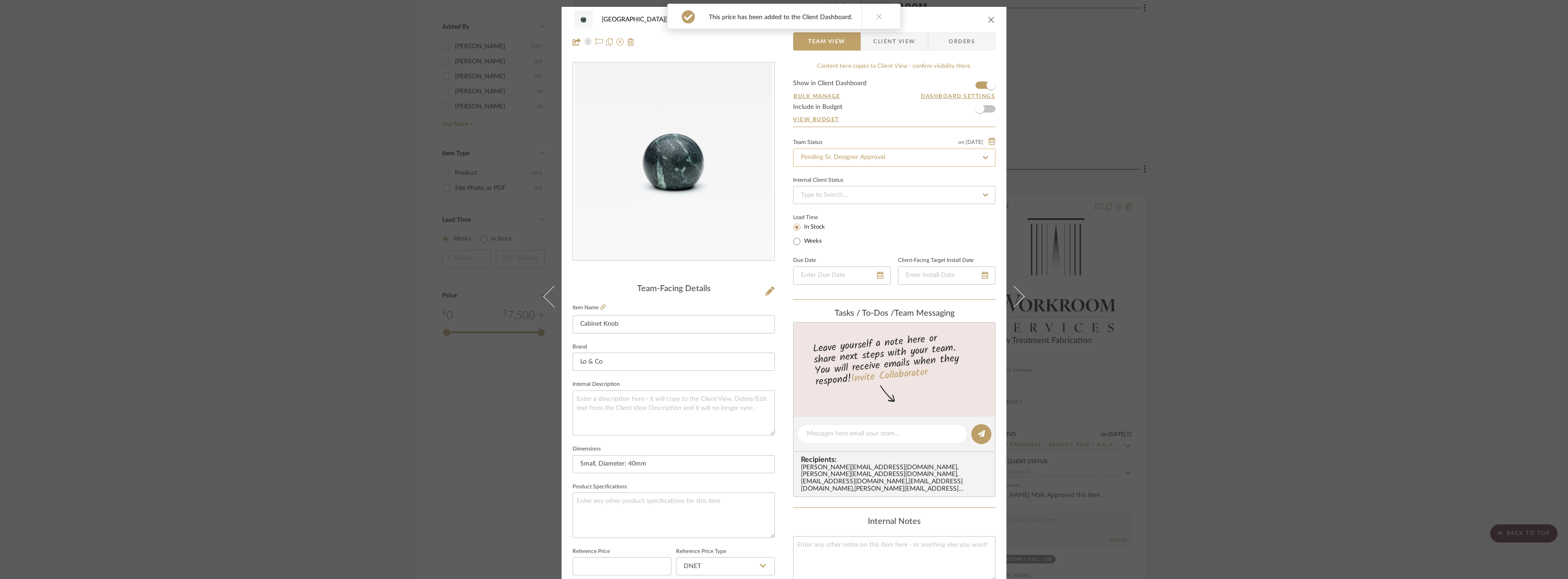
click at [821, 158] on input "Pending Sr. Designer Approval" at bounding box center [894, 158] width 202 height 18
type input "approval"
click at [826, 198] on div "Approval Pending" at bounding box center [891, 205] width 201 height 23
type input "9/23/2025"
type input "Approval Pending"
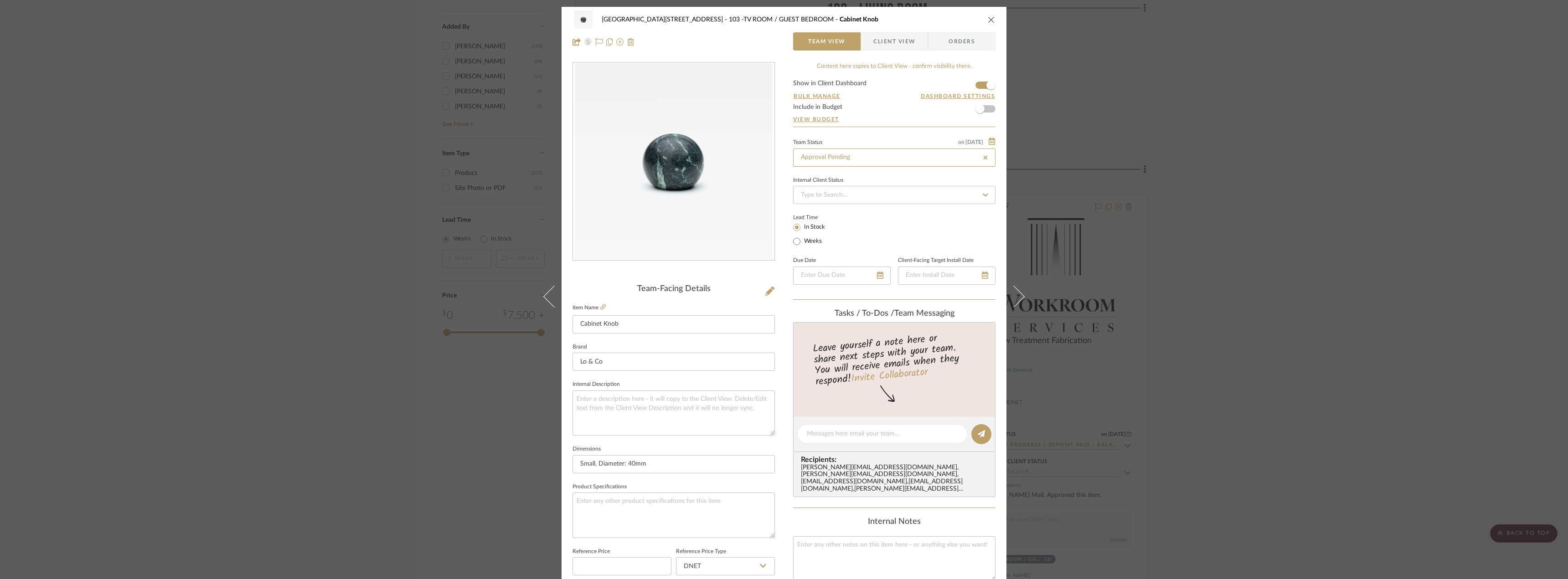
type input "9/23/2025"
type input "Approval Pending"
click at [889, 40] on span "Client View" at bounding box center [894, 41] width 42 height 18
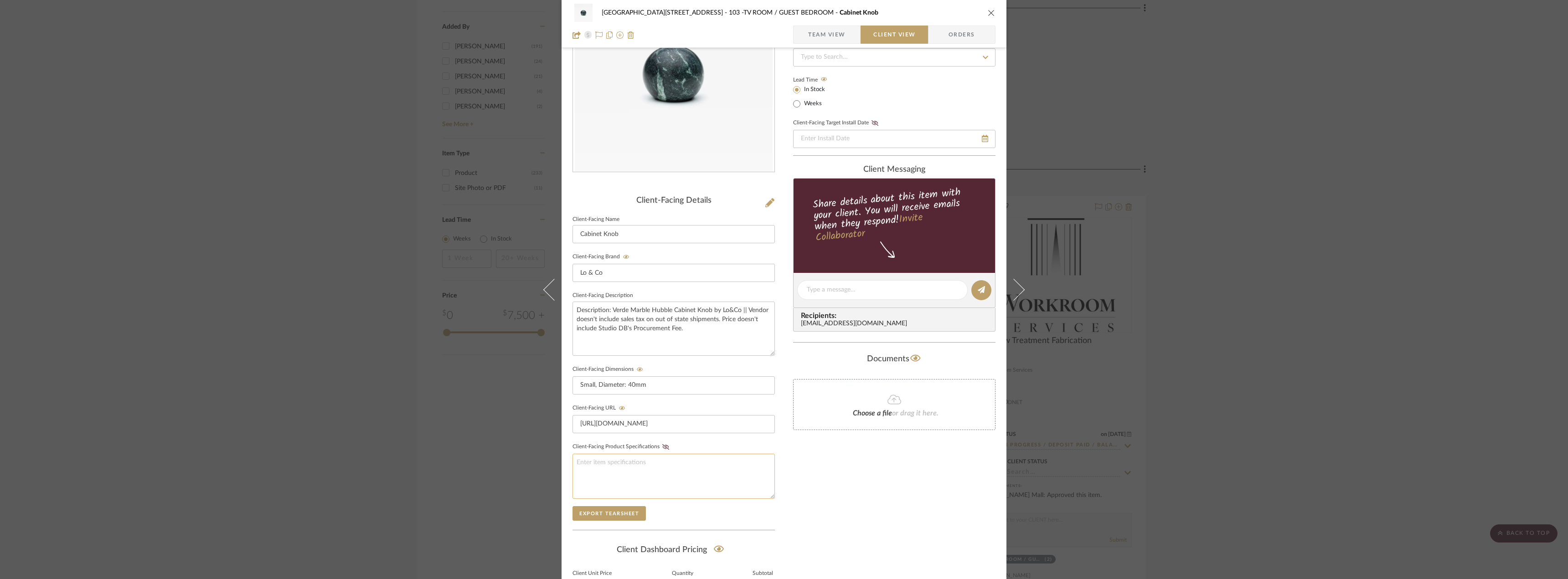
scroll to position [186, 0]
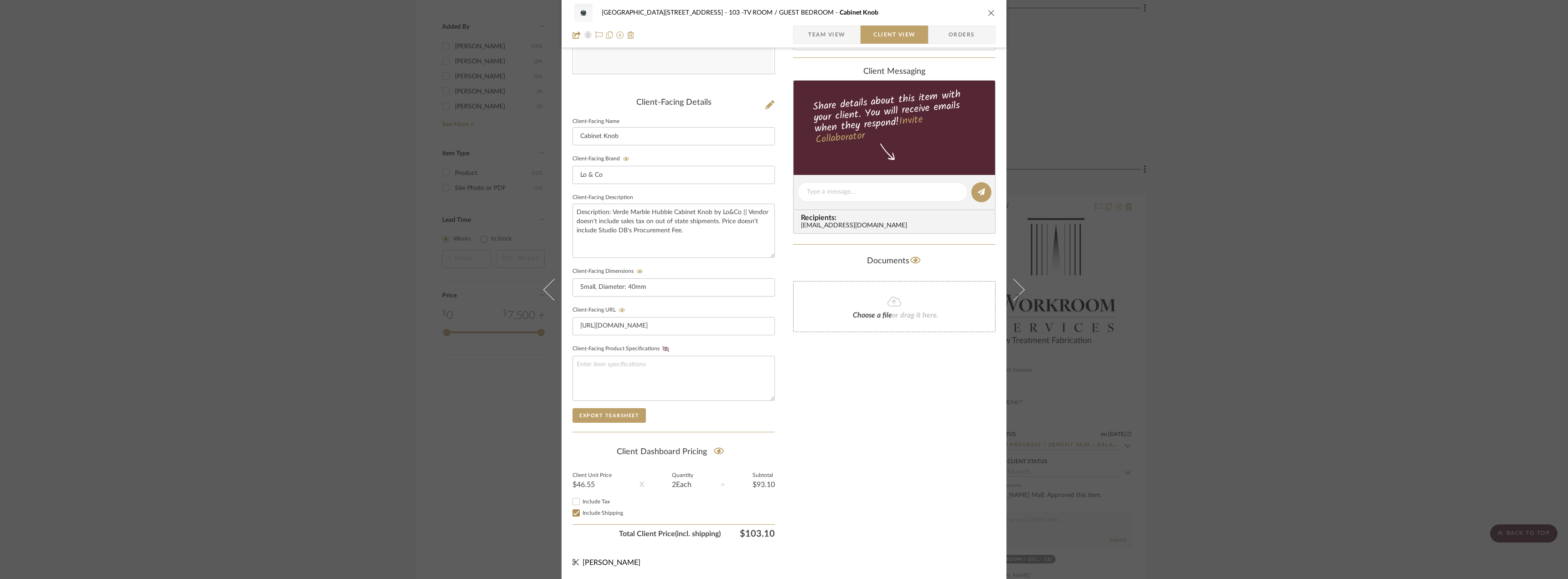
click at [822, 29] on span "Team View" at bounding box center [827, 35] width 37 height 18
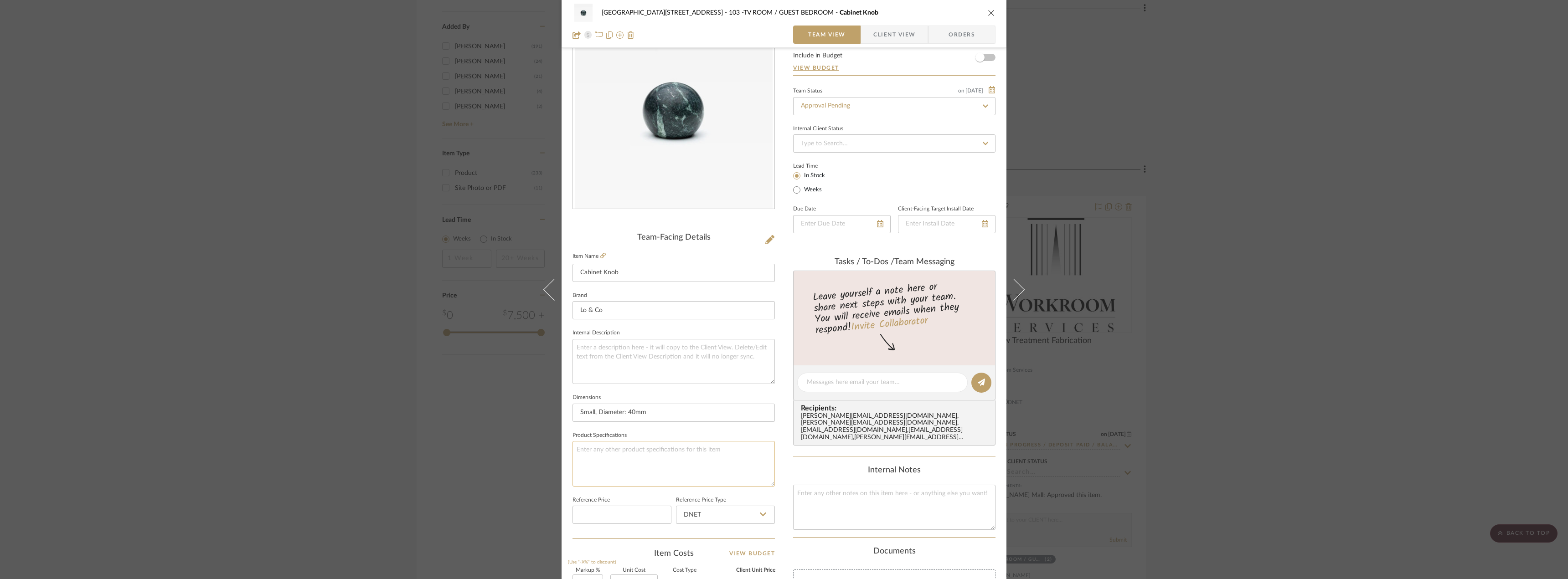
scroll to position [0, 0]
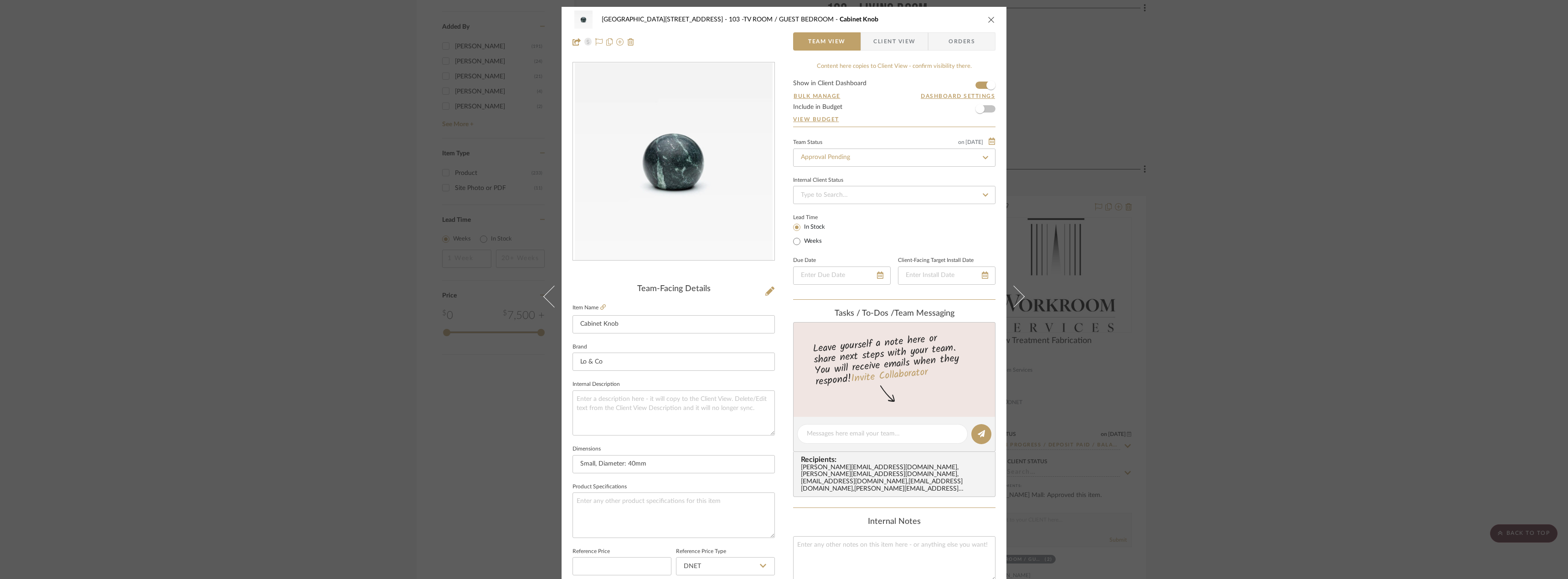
click at [1144, 102] on div "24100 - 1175 Park Avenue - Mall 103 -TV ROOM / GUEST BEDROOM Cabinet Knob Team …" at bounding box center [784, 290] width 1568 height 579
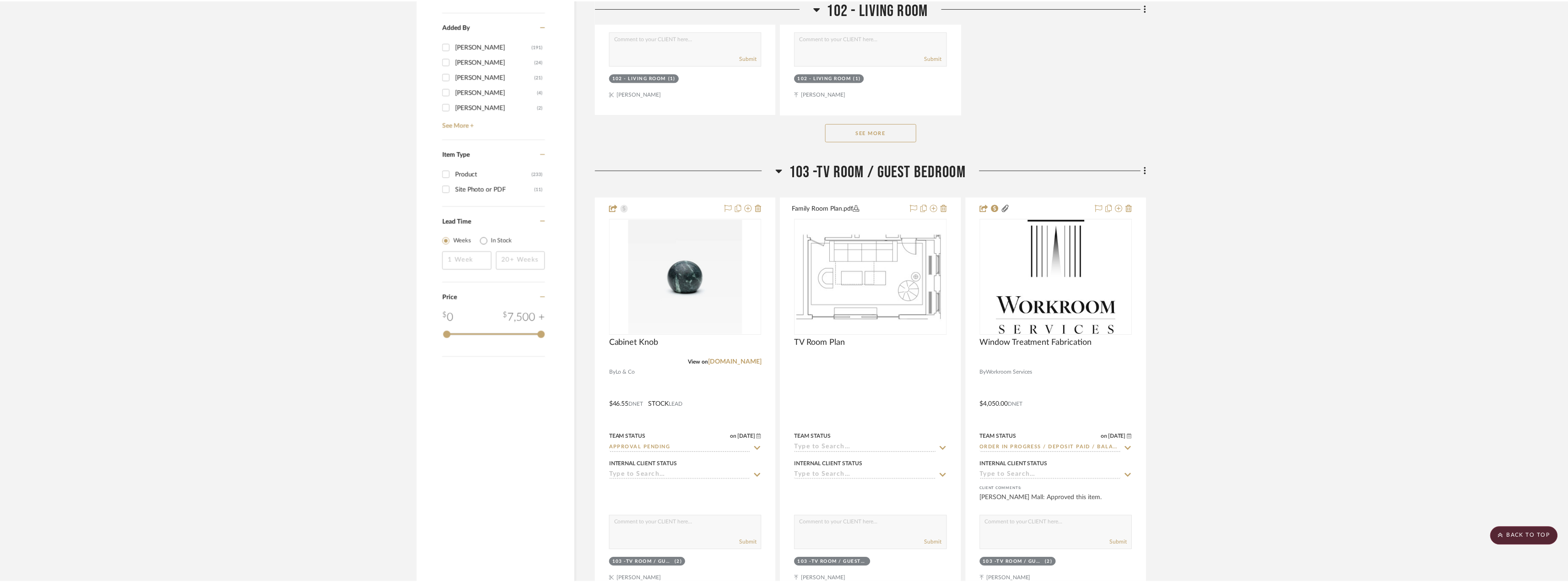
scroll to position [1419, 0]
